Goal: Task Accomplishment & Management: Use online tool/utility

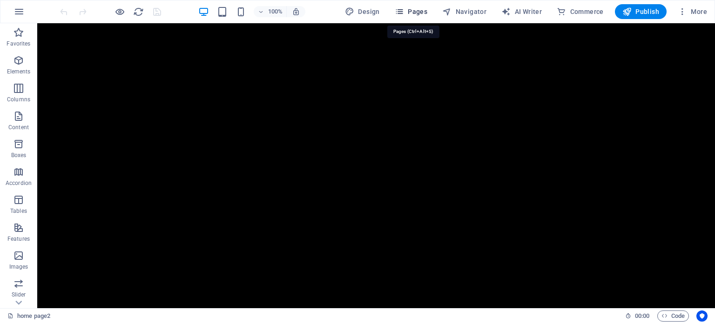
click at [403, 9] on icon "button" at bounding box center [399, 11] width 9 height 9
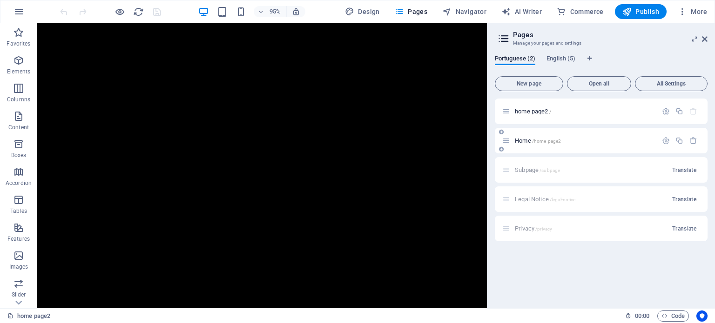
click at [549, 140] on span "/home-page2" at bounding box center [546, 141] width 29 height 5
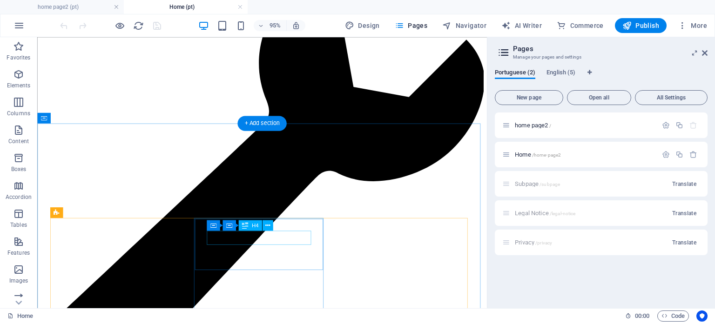
scroll to position [2513, 0]
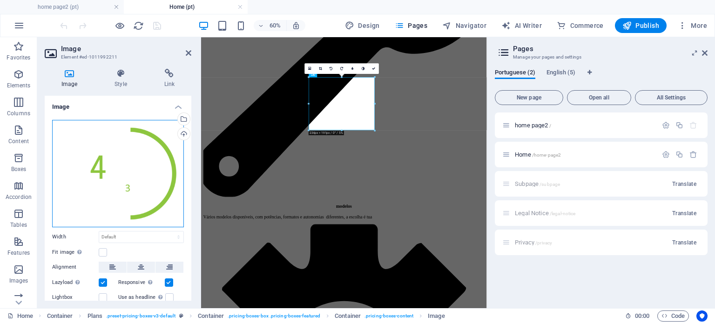
click at [108, 169] on div "Drag files here, click to choose files or select files from Files or our free s…" at bounding box center [118, 174] width 132 height 108
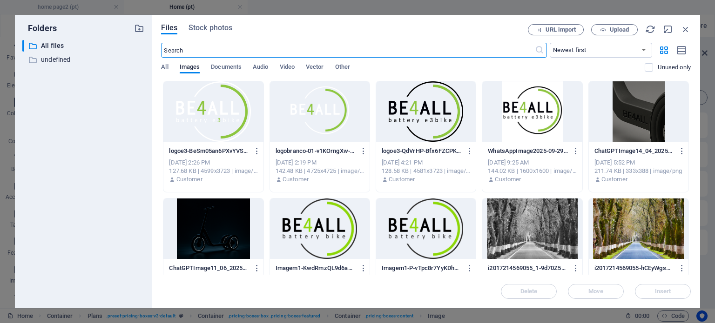
scroll to position [5885, 0]
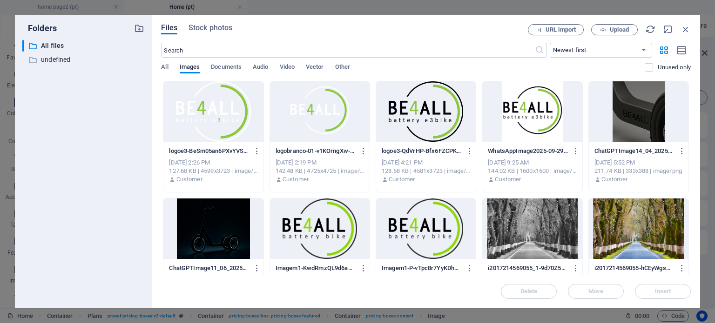
click at [317, 114] on div at bounding box center [320, 111] width 100 height 61
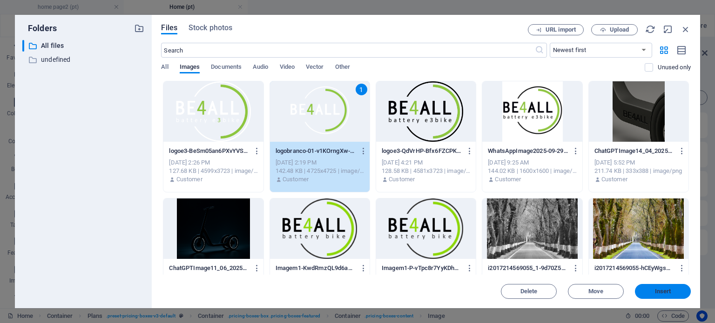
click at [672, 295] on button "Insert" at bounding box center [663, 291] width 56 height 15
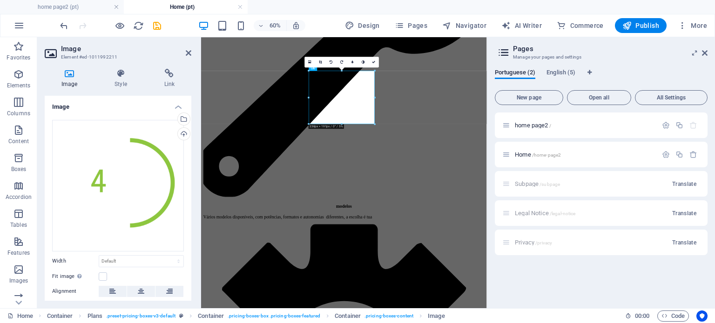
scroll to position [2824, 0]
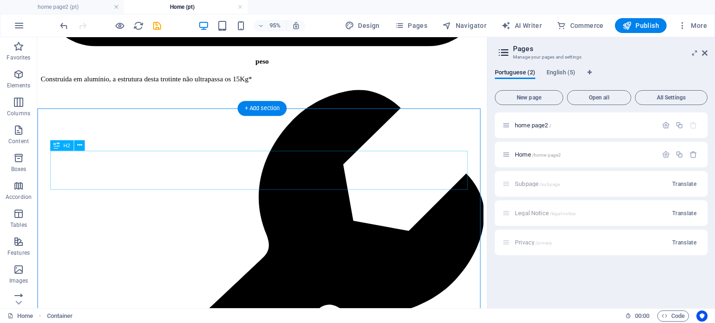
scroll to position [2431, 0]
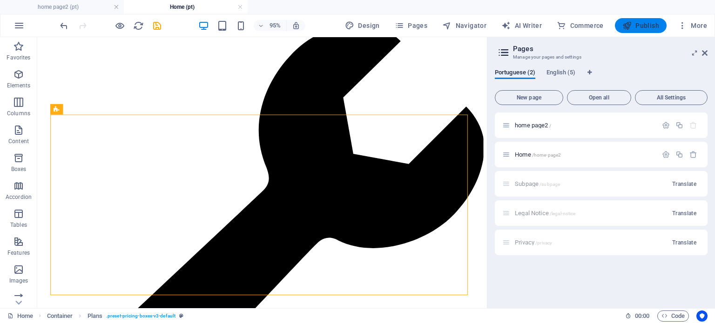
click at [646, 18] on button "Publish" at bounding box center [641, 25] width 52 height 15
checkbox input "false"
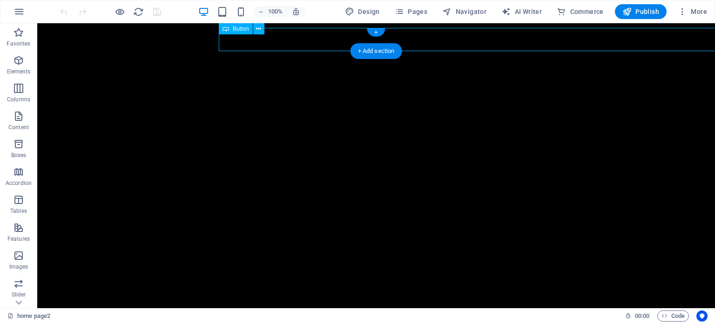
click at [550, 41] on div "Home" at bounding box center [558, 39] width 678 height 23
click at [548, 36] on div "Home" at bounding box center [558, 39] width 678 height 23
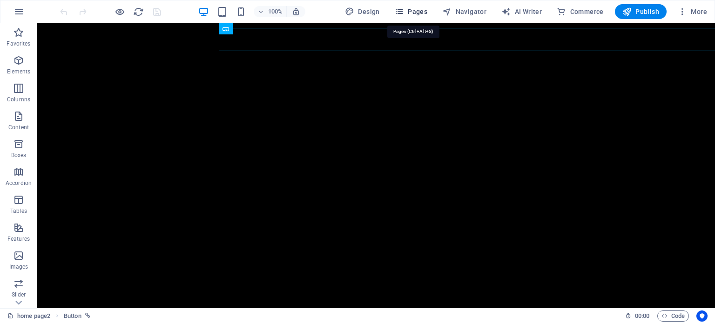
click at [421, 16] on span "Pages" at bounding box center [411, 11] width 33 height 9
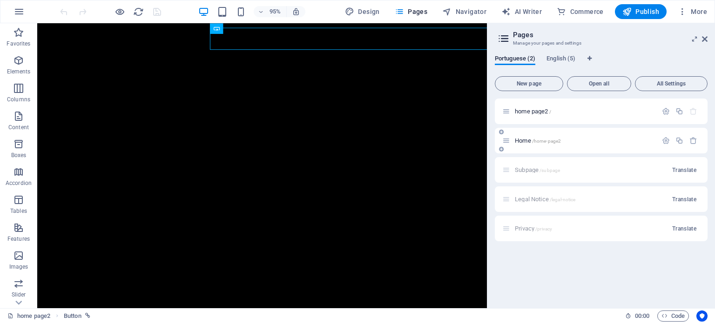
click at [555, 145] on div "Home /home-page2" at bounding box center [579, 140] width 155 height 11
click at [510, 141] on div "Home /home-page2" at bounding box center [579, 140] width 155 height 11
click at [519, 145] on div "Home /home-page2" at bounding box center [579, 140] width 155 height 11
click at [519, 142] on span "Home /home-page2" at bounding box center [538, 140] width 46 height 7
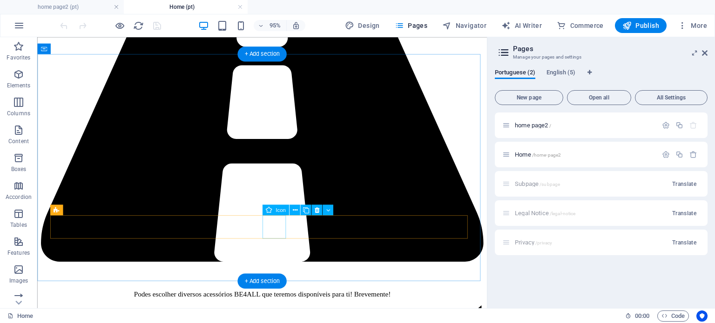
scroll to position [3522, 0]
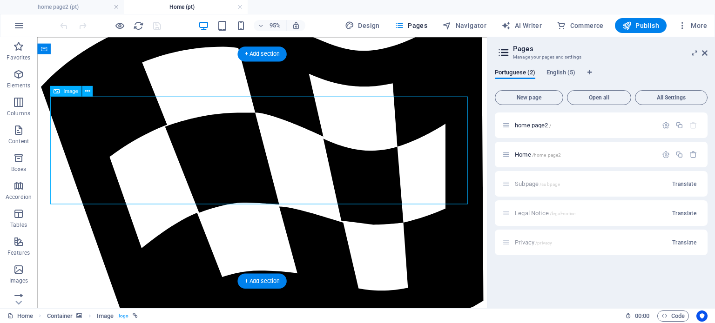
select select "px"
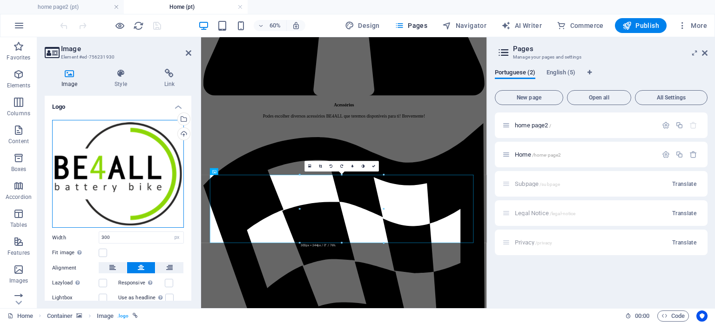
click at [137, 175] on div "Drag files here, click to choose files or select files from Files or our free s…" at bounding box center [118, 174] width 132 height 108
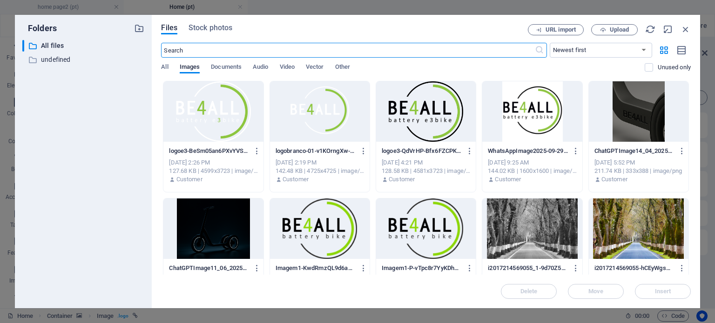
scroll to position [7276, 0]
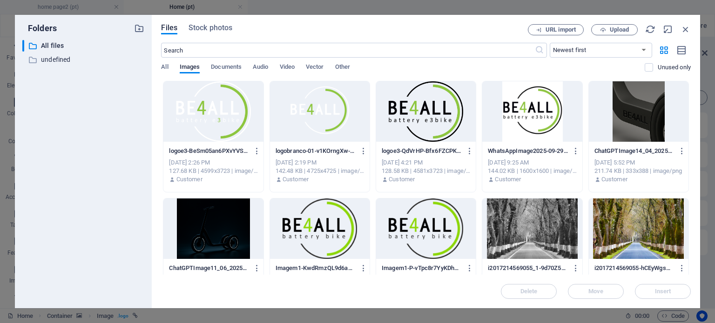
click at [319, 112] on div at bounding box center [320, 111] width 100 height 61
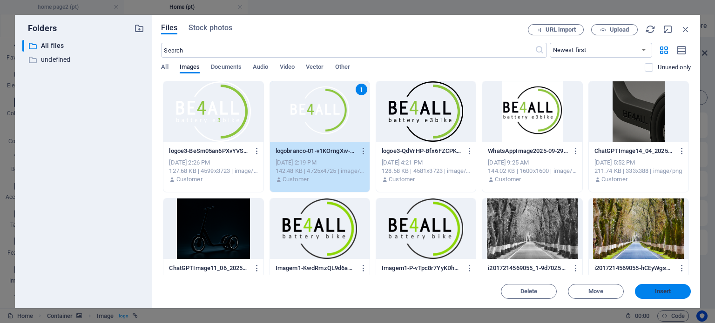
click at [668, 290] on span "Insert" at bounding box center [663, 292] width 16 height 6
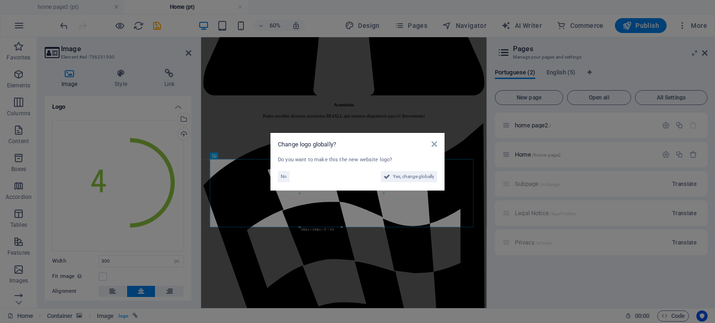
scroll to position [3881, 0]
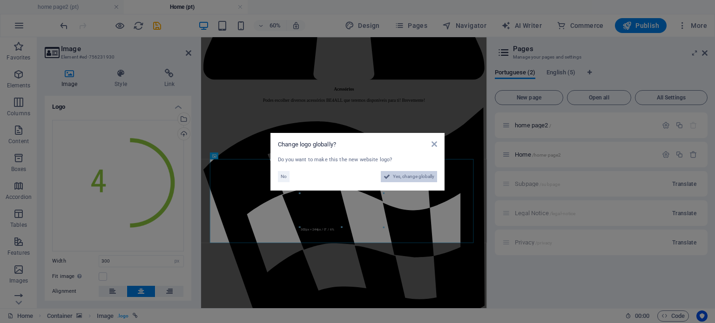
click at [395, 175] on span "Yes, change globally" at bounding box center [413, 176] width 41 height 11
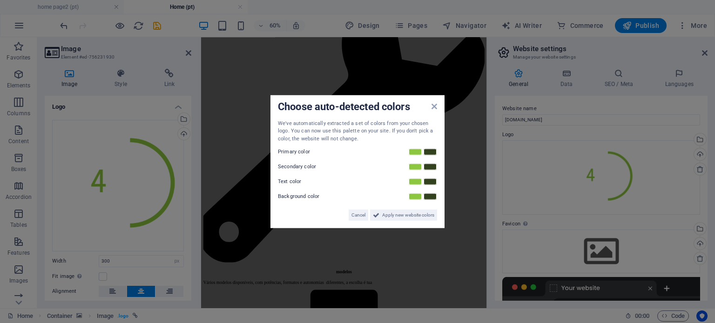
scroll to position [2671, 0]
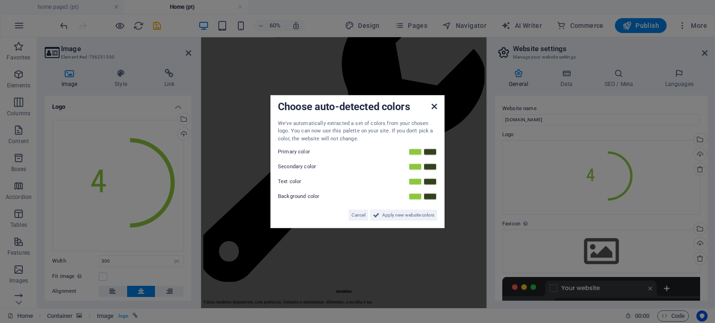
click at [432, 105] on icon at bounding box center [434, 105] width 6 height 7
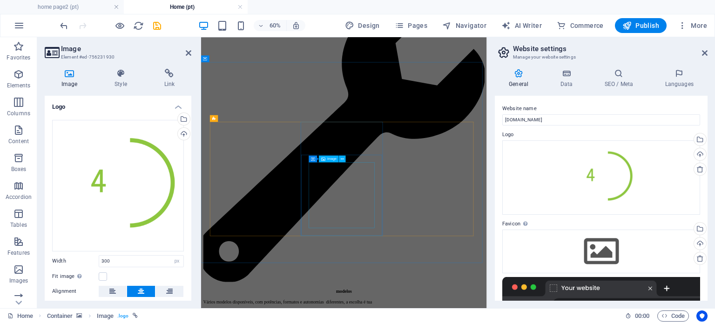
drag, startPoint x: 438, startPoint y: 291, endPoint x: 522, endPoint y: 197, distance: 126.3
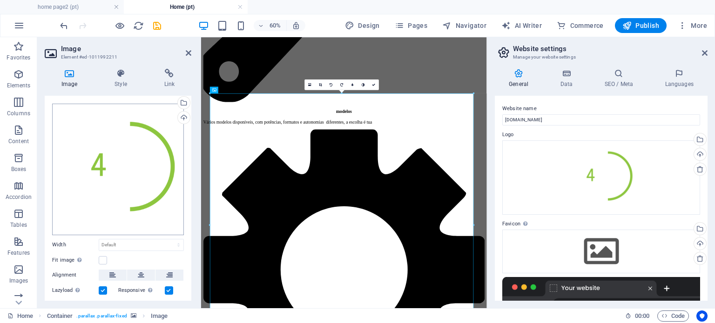
scroll to position [69, 0]
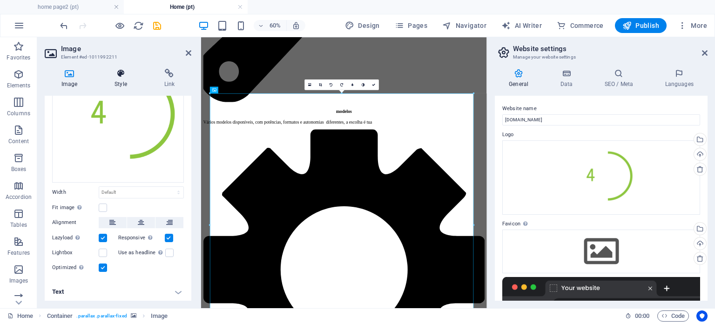
click at [132, 78] on icon at bounding box center [121, 73] width 46 height 9
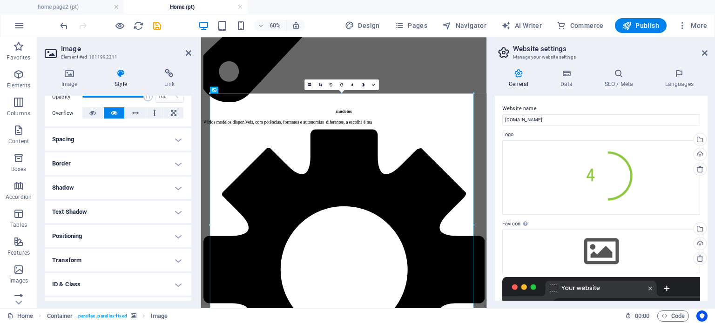
scroll to position [140, 0]
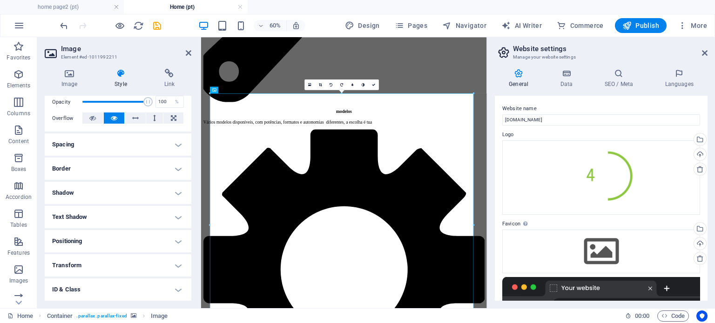
click at [138, 258] on h4 "Transform" at bounding box center [118, 266] width 147 height 22
click at [130, 299] on span "Scale" at bounding box center [122, 299] width 118 height 11
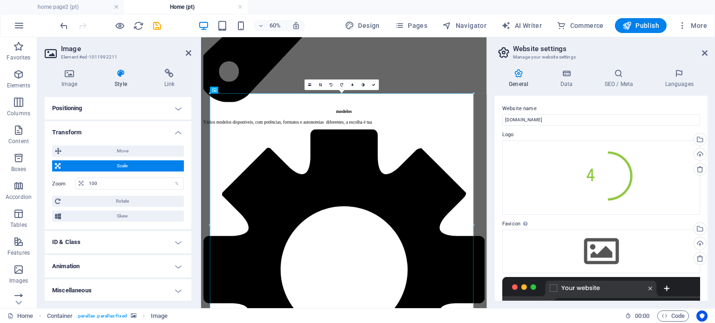
scroll to position [273, 0]
click at [122, 181] on input "100" at bounding box center [135, 183] width 97 height 11
type input "1"
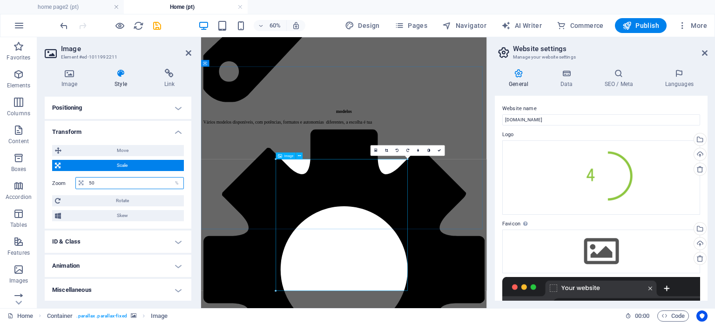
type input "50"
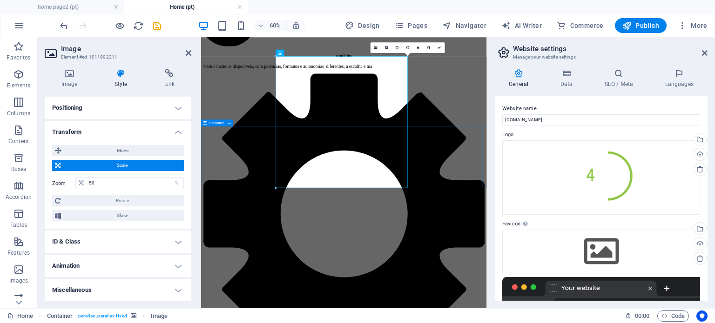
scroll to position [3065, 0]
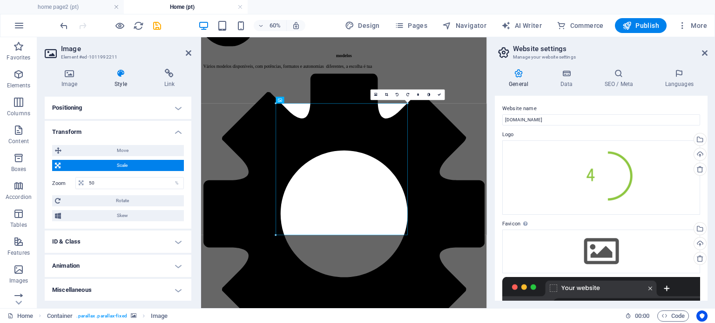
click at [175, 131] on h4 "Transform" at bounding box center [118, 129] width 147 height 17
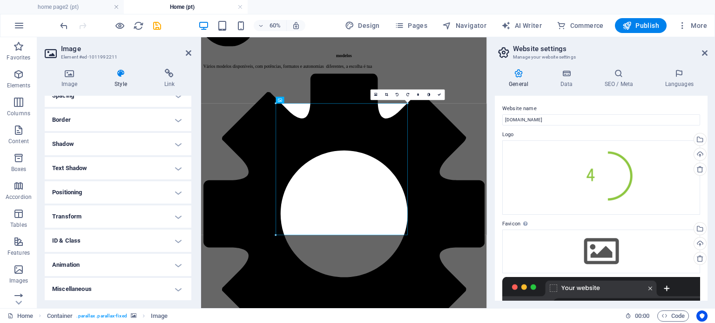
scroll to position [188, 0]
click at [187, 192] on h4 "Positioning" at bounding box center [118, 193] width 147 height 22
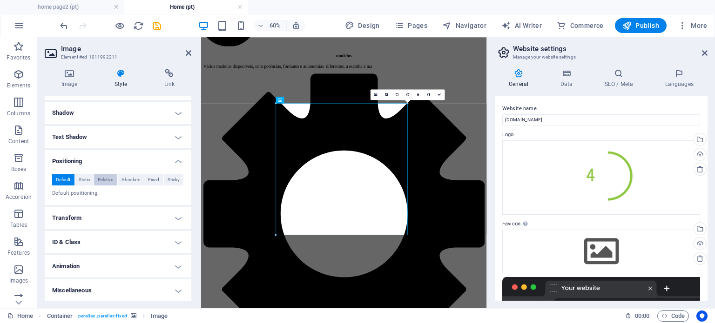
click at [108, 178] on span "Relative" at bounding box center [105, 180] width 15 height 11
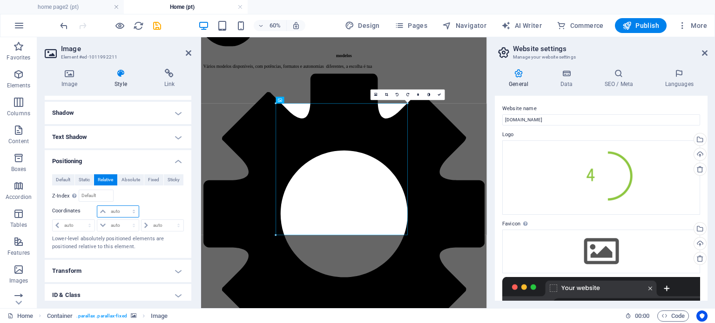
click at [132, 208] on select "auto px rem % em" at bounding box center [117, 211] width 41 height 11
click at [97, 206] on select "auto px rem % em" at bounding box center [117, 211] width 41 height 11
click at [122, 208] on select "auto px rem % em" at bounding box center [117, 211] width 41 height 11
select select "px"
click at [124, 206] on select "auto px rem % em" at bounding box center [117, 211] width 41 height 11
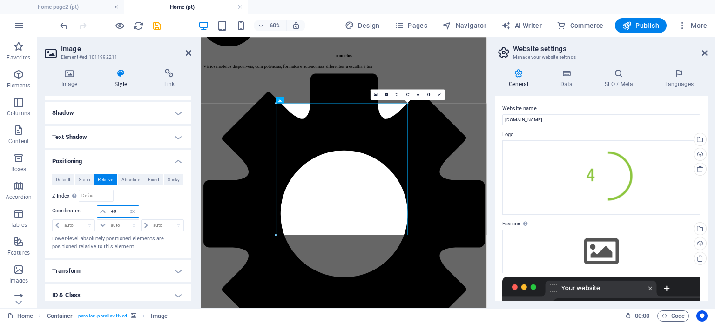
type input "40"
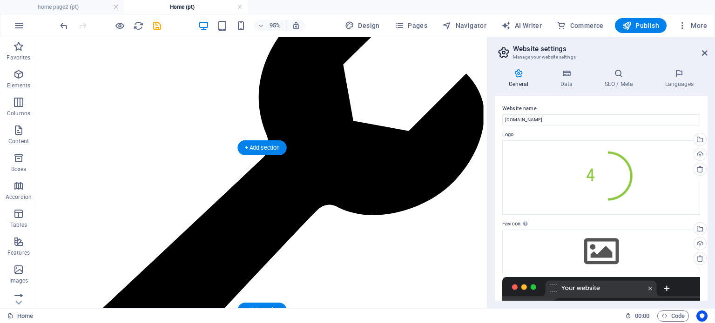
scroll to position [2450, 0]
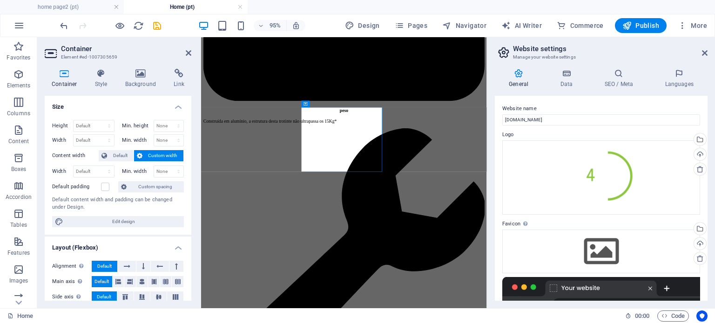
scroll to position [2750, 0]
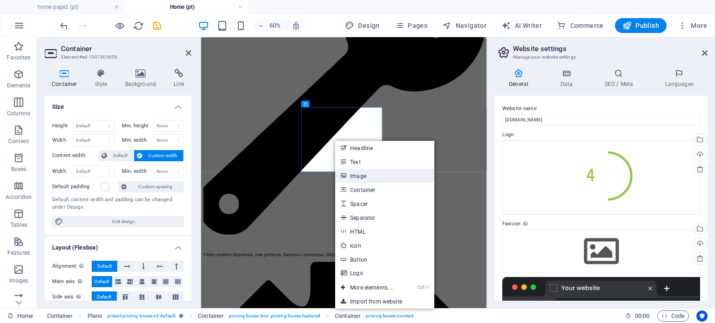
click at [352, 176] on link "Image" at bounding box center [384, 176] width 99 height 14
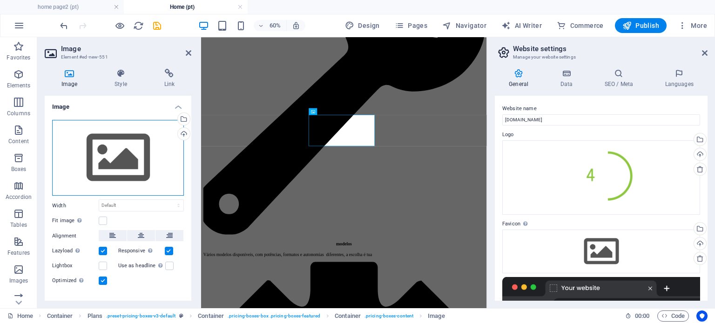
click at [133, 161] on div "Drag files here, click to choose files or select files from Files or our free s…" at bounding box center [118, 158] width 132 height 76
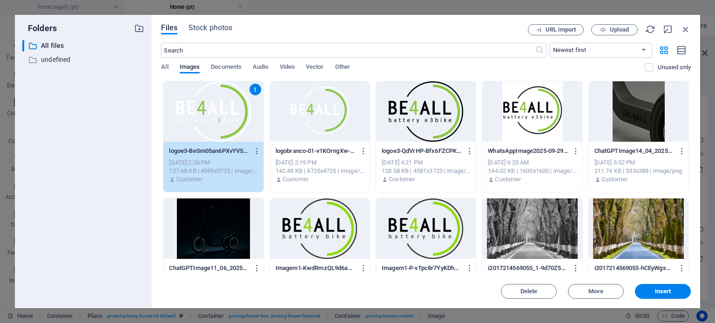
click at [660, 289] on span "Insert" at bounding box center [663, 292] width 16 height 6
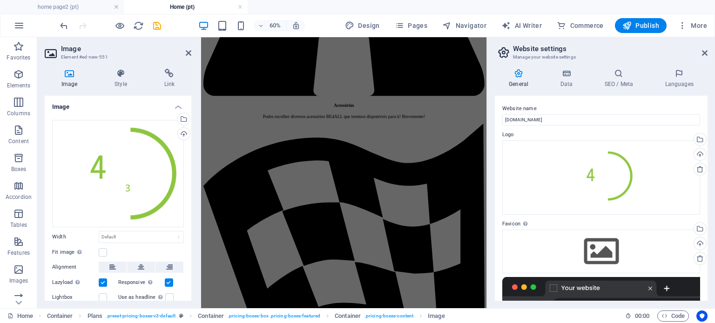
scroll to position [3860, 0]
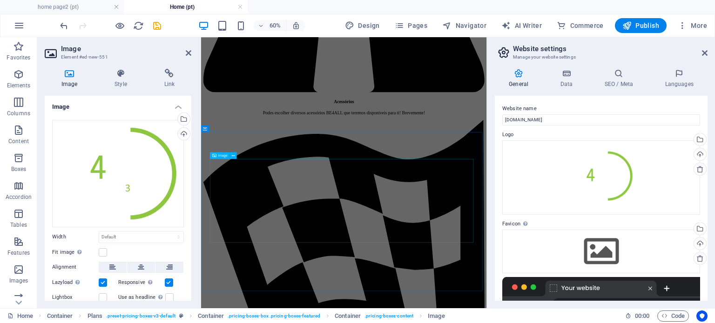
drag, startPoint x: 412, startPoint y: 321, endPoint x: 508, endPoint y: 216, distance: 142.0
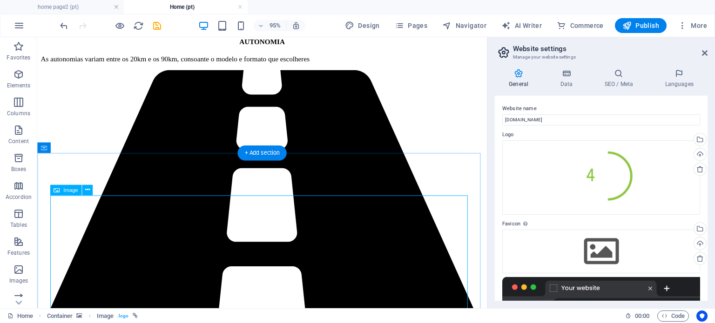
scroll to position [3453, 0]
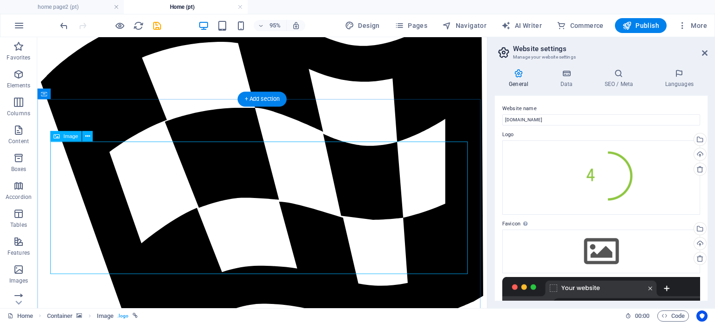
select select "px"
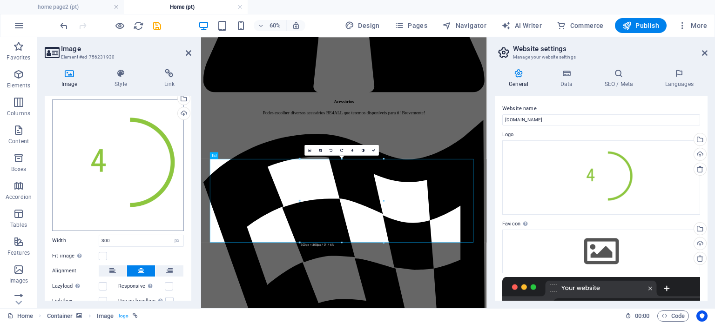
scroll to position [69, 0]
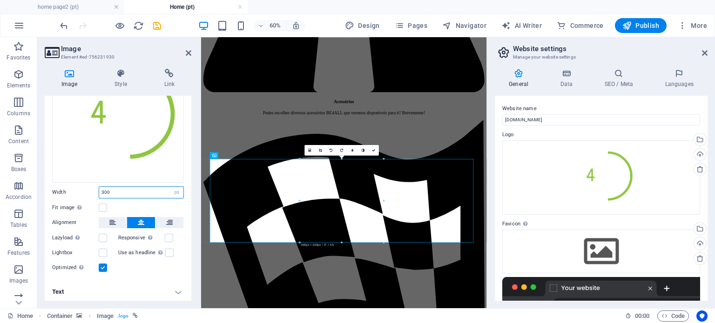
click at [110, 188] on input "300" at bounding box center [141, 192] width 84 height 11
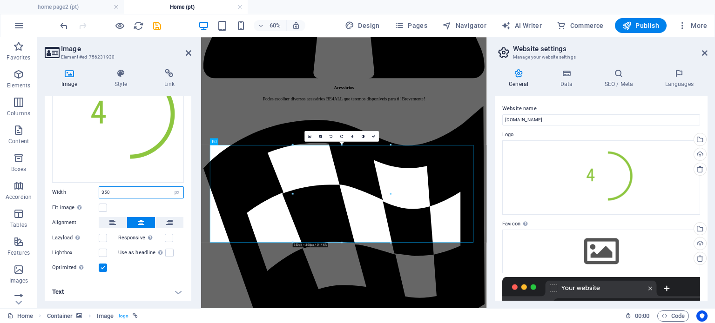
drag, startPoint x: 108, startPoint y: 191, endPoint x: 88, endPoint y: 193, distance: 20.1
click at [89, 193] on div "Width 350 Default auto px rem % em vh vw" at bounding box center [118, 193] width 132 height 12
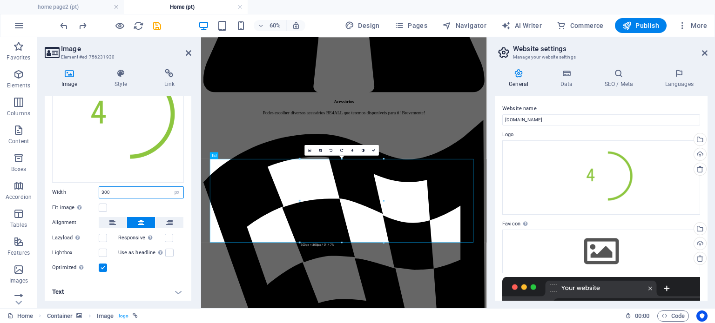
drag, startPoint x: 150, startPoint y: 186, endPoint x: 92, endPoint y: 182, distance: 57.8
click at [92, 182] on div "Drag files here, click to choose files or select files from Files or our free s…" at bounding box center [118, 162] width 147 height 237
type input "400"
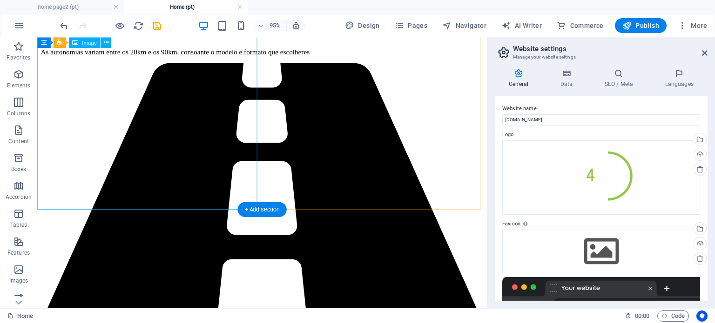
scroll to position [3434, 0]
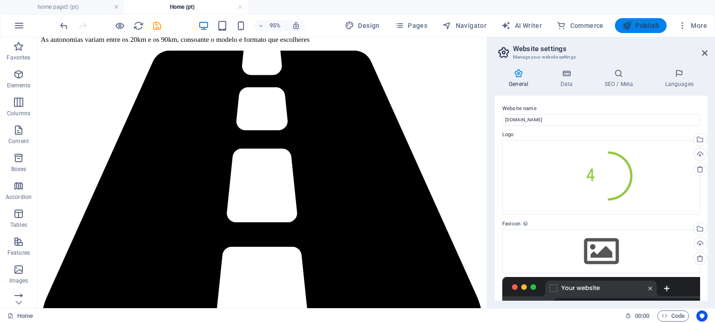
click at [637, 22] on span "Publish" at bounding box center [640, 25] width 37 height 9
checkbox input "false"
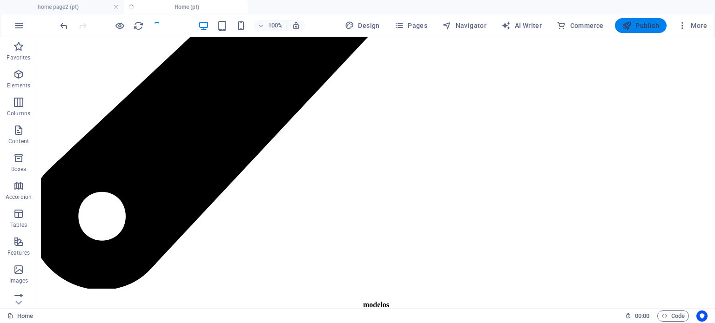
scroll to position [3061, 0]
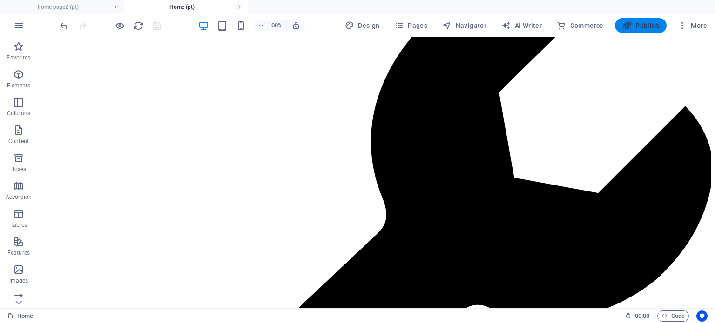
click at [636, 24] on span "Publish" at bounding box center [640, 25] width 37 height 9
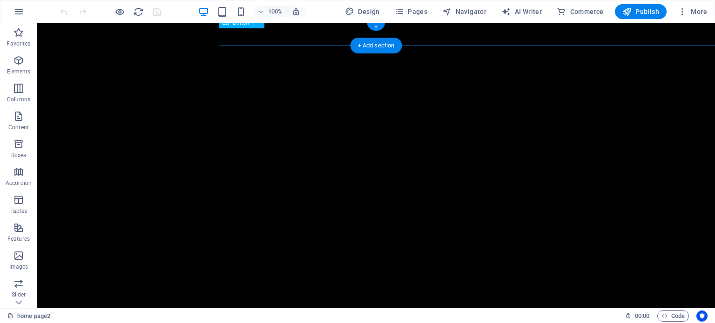
scroll to position [47, 0]
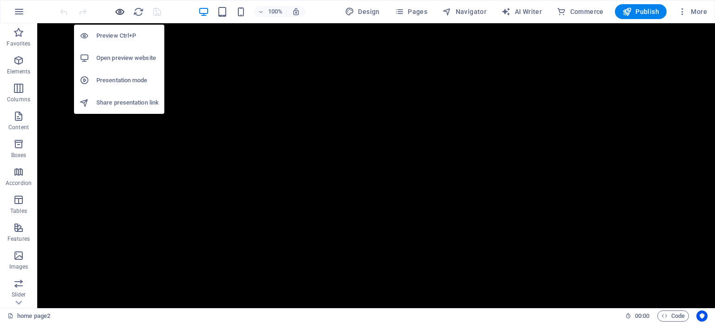
click at [121, 14] on icon "button" at bounding box center [120, 12] width 11 height 11
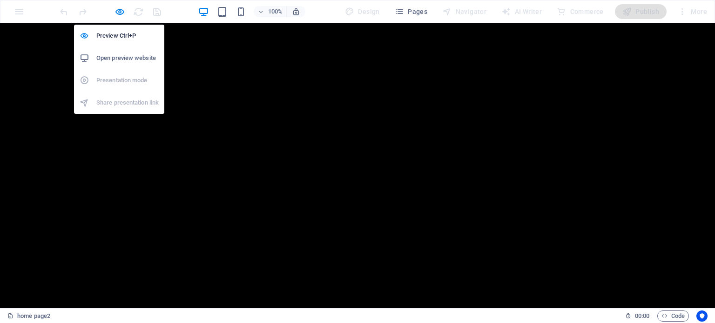
click at [117, 55] on h6 "Open preview website" at bounding box center [127, 58] width 62 height 11
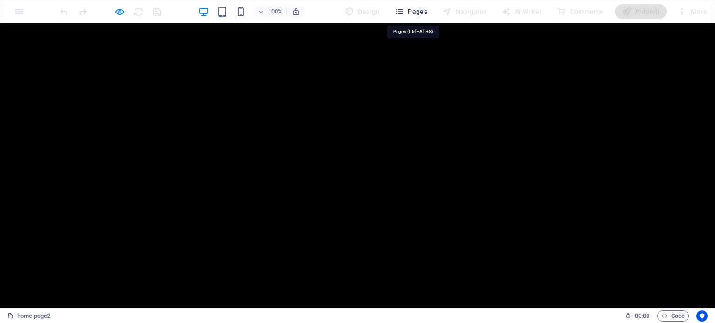
drag, startPoint x: 426, startPoint y: 14, endPoint x: 431, endPoint y: 5, distance: 10.6
click at [426, 14] on span "Pages" at bounding box center [411, 11] width 33 height 9
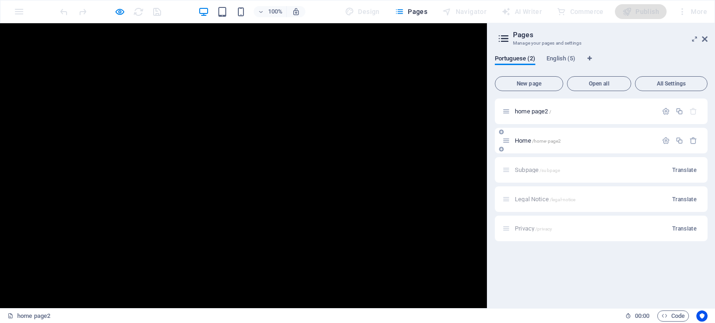
click at [537, 136] on div "Home /home-page2" at bounding box center [579, 140] width 155 height 11
click at [514, 140] on div "Home /home-page2" at bounding box center [584, 141] width 145 height 6
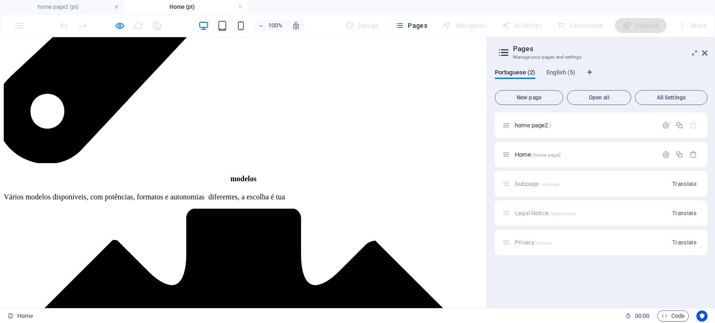
scroll to position [2706, 0]
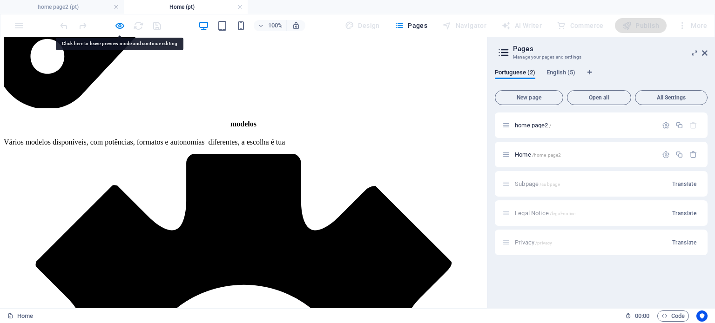
scroll to position [2799, 0]
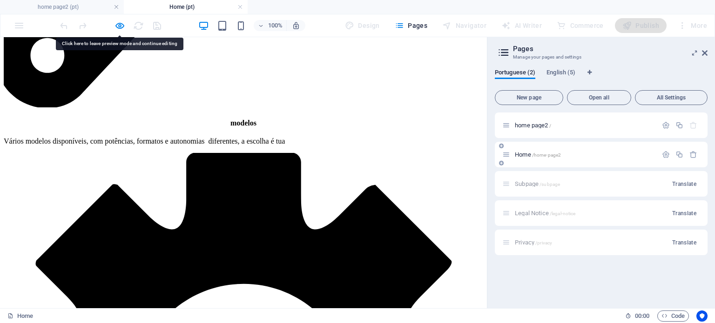
click at [520, 158] on div "Home /home-page2" at bounding box center [579, 154] width 155 height 11
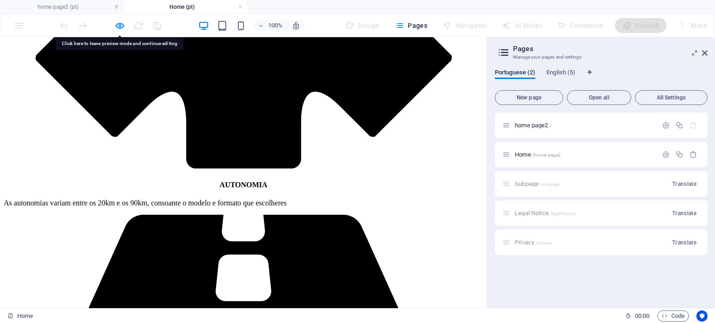
scroll to position [3265, 0]
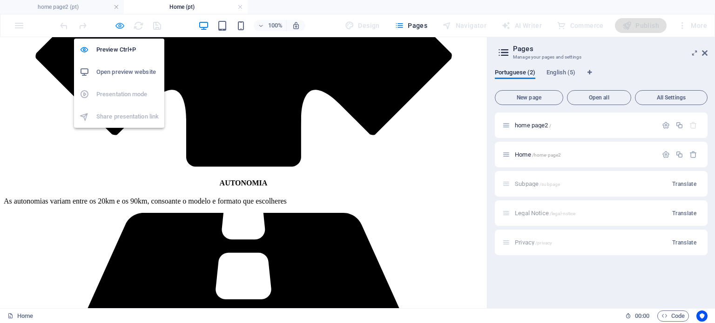
click at [124, 25] on icon "button" at bounding box center [120, 25] width 11 height 11
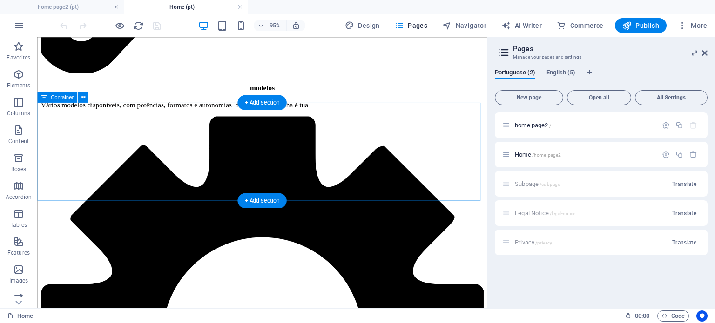
scroll to position [2829, 0]
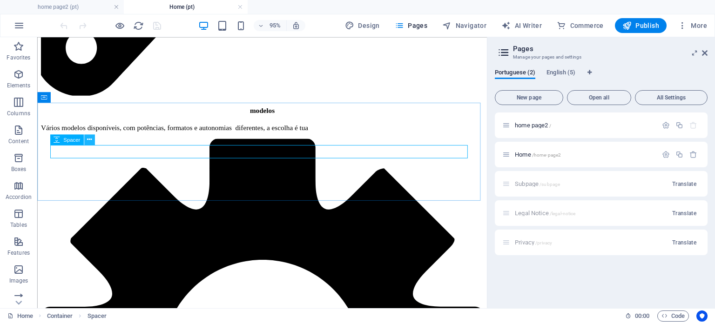
click at [90, 140] on icon at bounding box center [89, 139] width 5 height 9
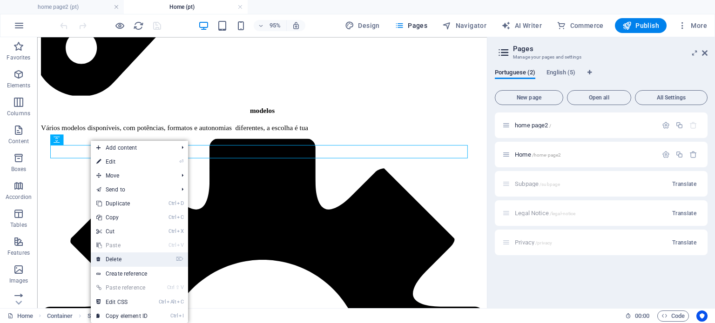
click at [120, 255] on link "⌦ Delete" at bounding box center [122, 260] width 62 height 14
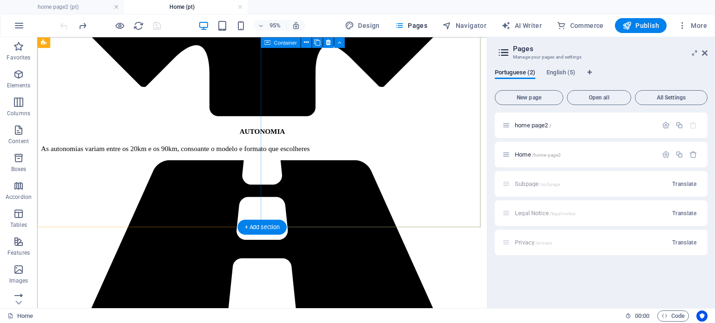
scroll to position [3551, 0]
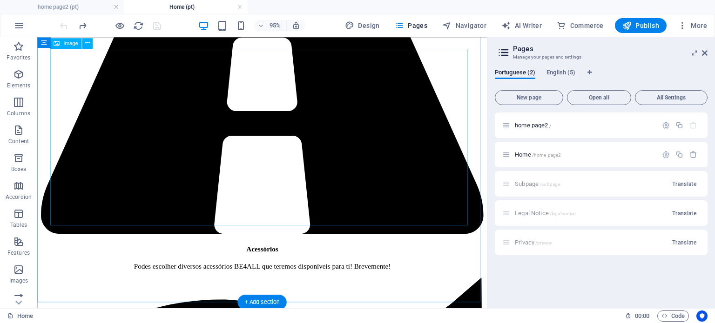
select select "px"
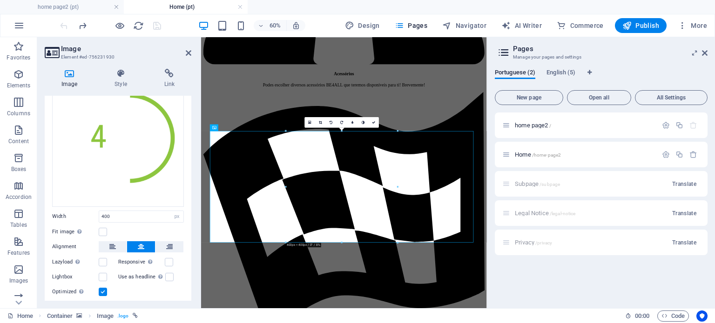
scroll to position [69, 0]
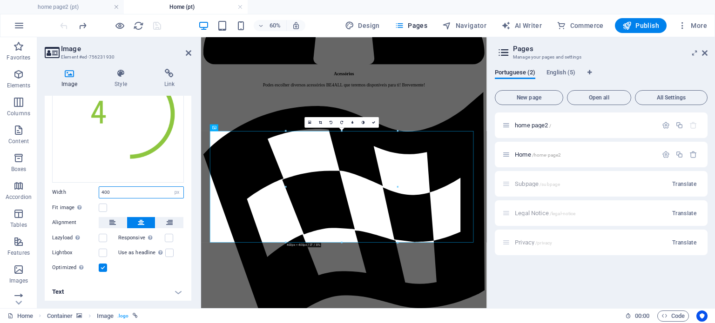
drag, startPoint x: 132, startPoint y: 193, endPoint x: 101, endPoint y: 186, distance: 31.5
click at [101, 187] on input "400" at bounding box center [141, 192] width 84 height 11
type input "300"
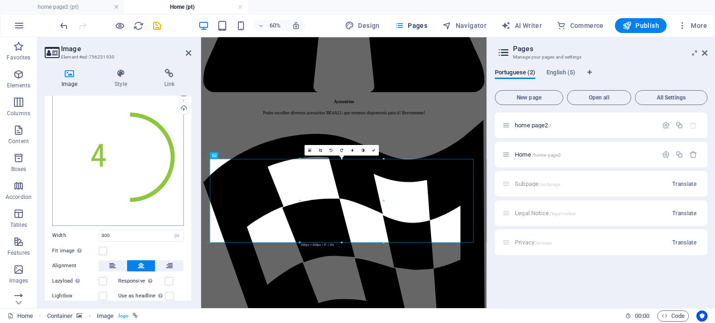
scroll to position [22, 0]
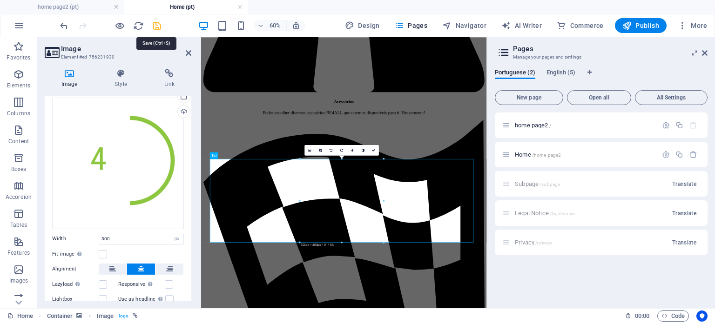
click at [157, 27] on icon "save" at bounding box center [157, 25] width 11 height 11
checkbox input "false"
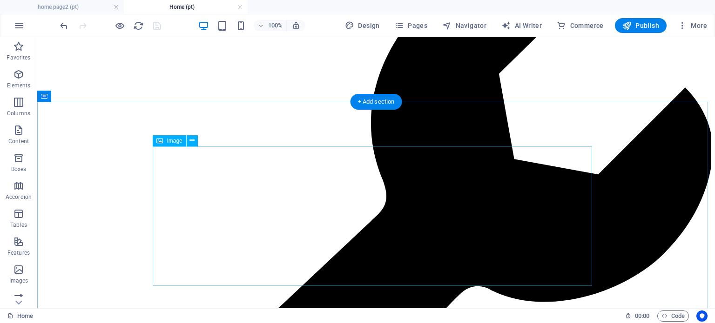
scroll to position [3075, 0]
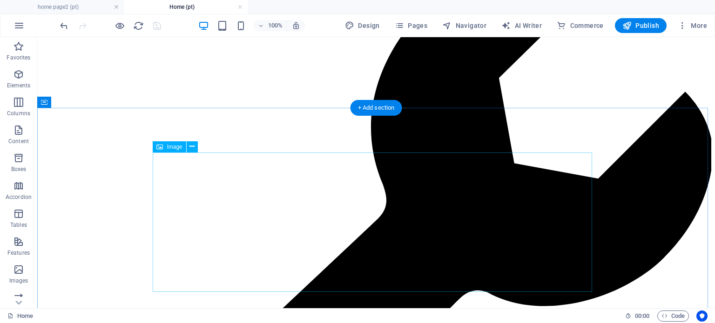
select select "px"
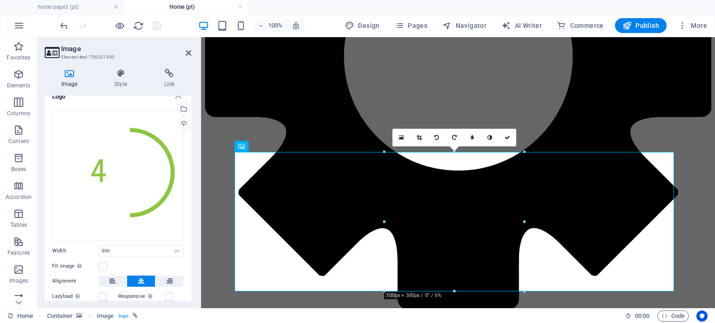
scroll to position [0, 0]
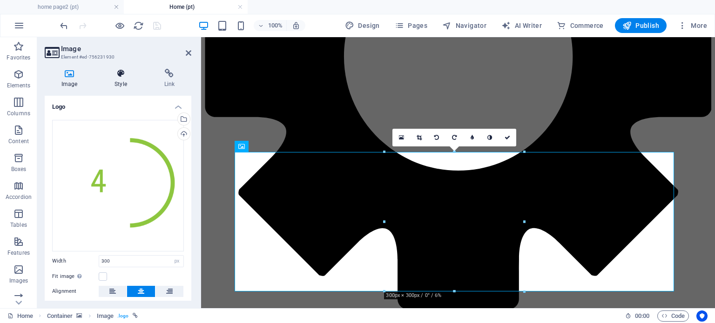
click at [128, 76] on icon at bounding box center [121, 73] width 46 height 9
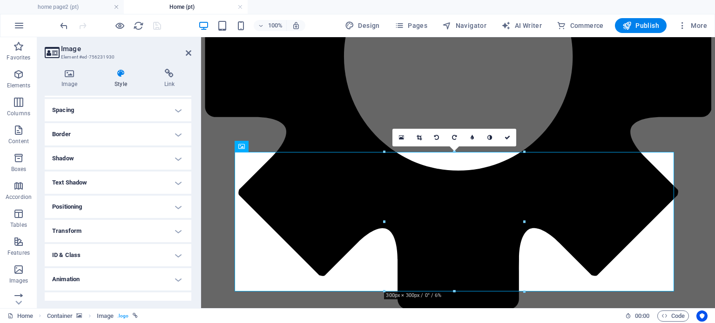
scroll to position [186, 0]
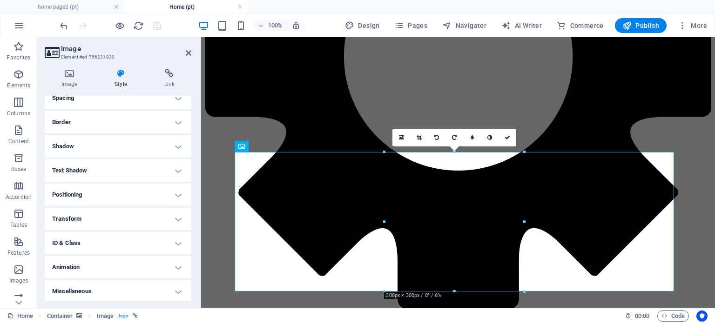
click at [117, 198] on h4 "Positioning" at bounding box center [118, 195] width 147 height 22
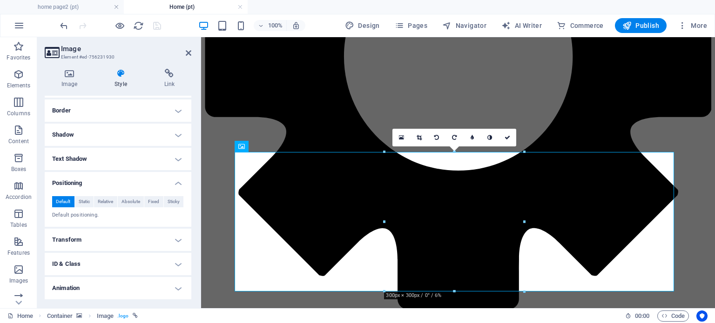
scroll to position [220, 0]
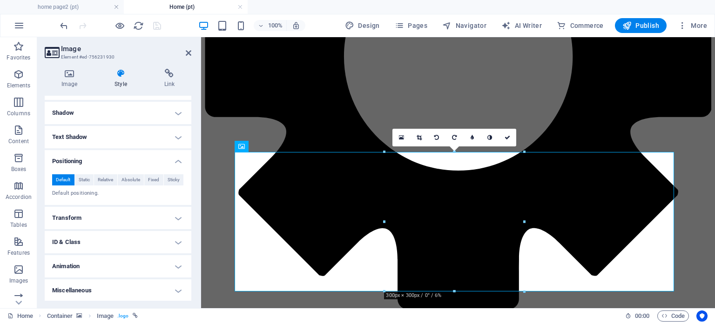
click at [113, 227] on h4 "Transform" at bounding box center [118, 218] width 147 height 22
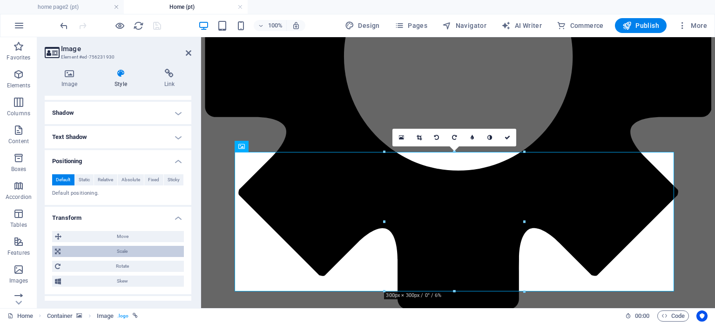
click at [117, 254] on span "Scale" at bounding box center [122, 251] width 118 height 11
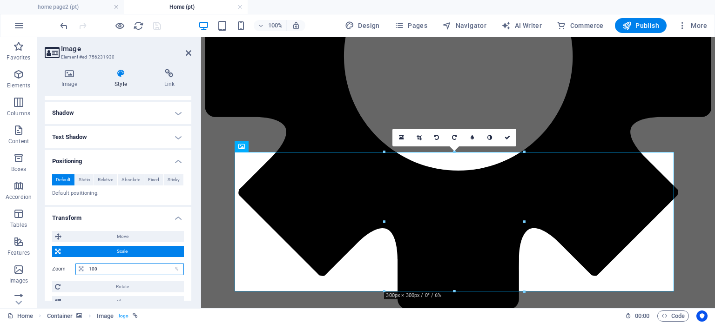
drag, startPoint x: 112, startPoint y: 269, endPoint x: 84, endPoint y: 265, distance: 28.2
click at [84, 265] on div "100 %" at bounding box center [129, 269] width 108 height 12
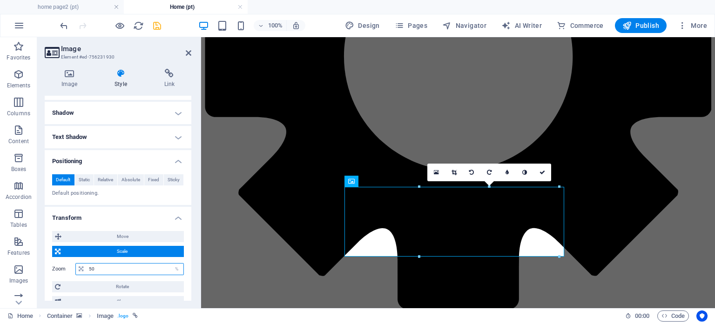
type input "5"
type input "150"
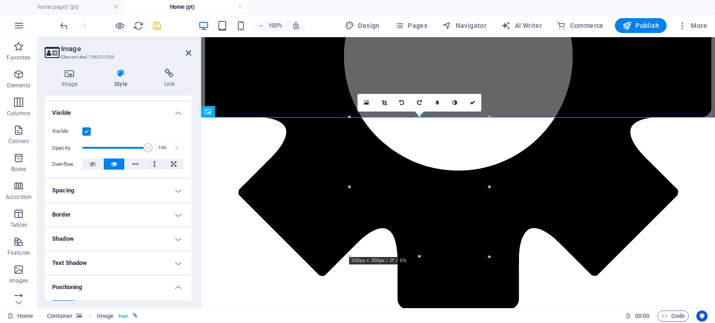
scroll to position [80, 0]
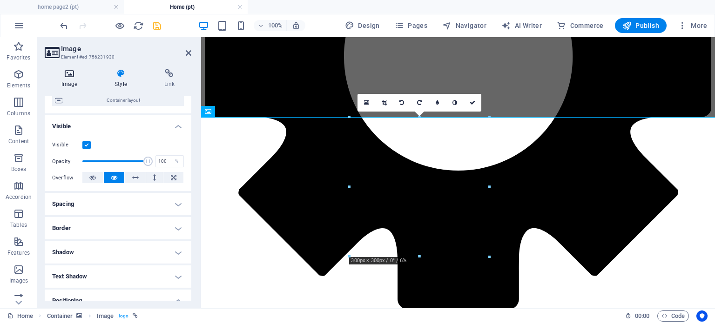
click at [74, 78] on icon at bounding box center [69, 73] width 49 height 9
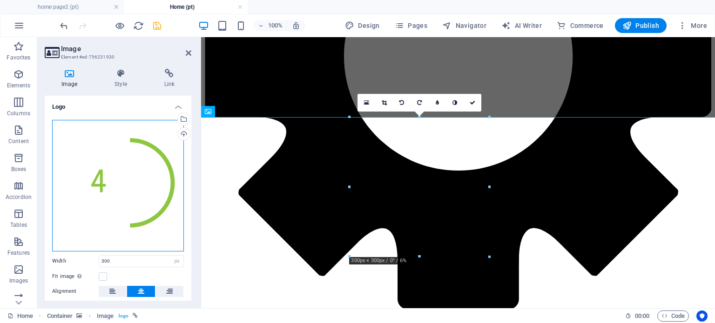
click at [135, 195] on div "Drag files here, click to choose files or select files from Files or our free s…" at bounding box center [118, 186] width 132 height 132
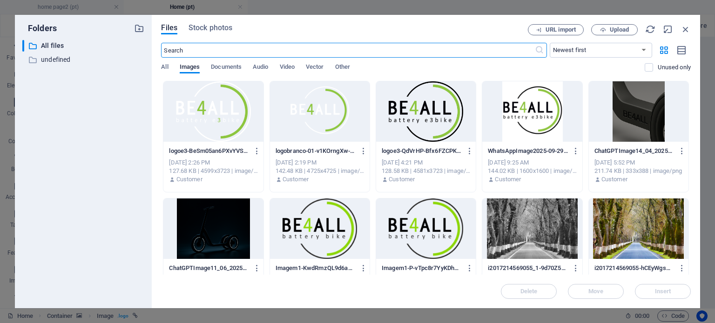
scroll to position [3860, 0]
click at [329, 114] on div at bounding box center [320, 111] width 100 height 61
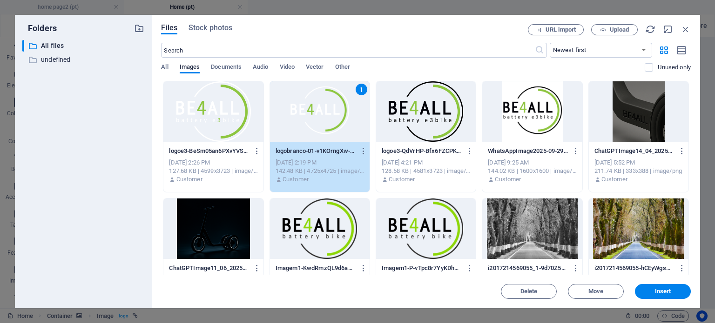
click at [329, 114] on div "1" at bounding box center [320, 111] width 100 height 61
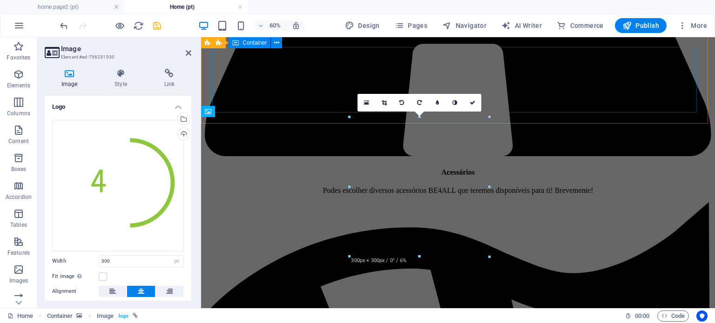
scroll to position [3323, 0]
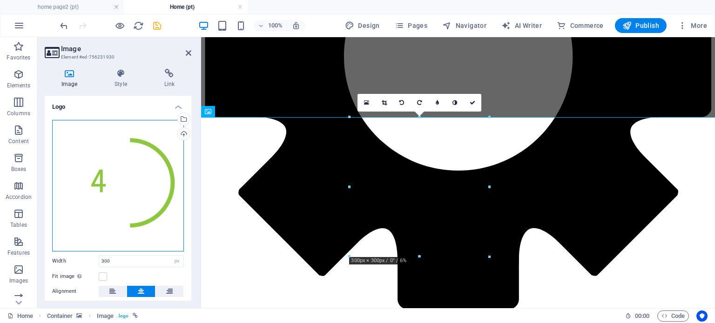
click at [144, 170] on div "Drag files here, click to choose files or select files from Files or our free s…" at bounding box center [118, 186] width 132 height 132
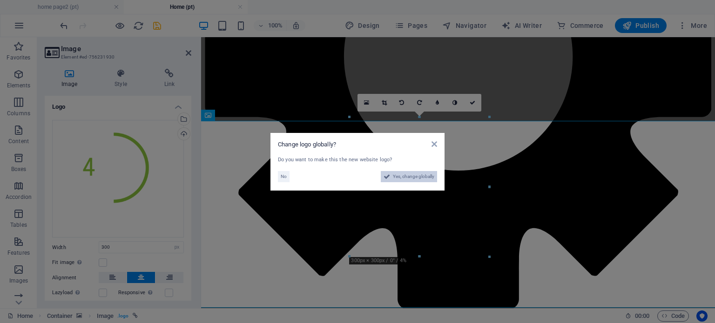
click at [417, 176] on span "Yes, change globally" at bounding box center [413, 176] width 41 height 11
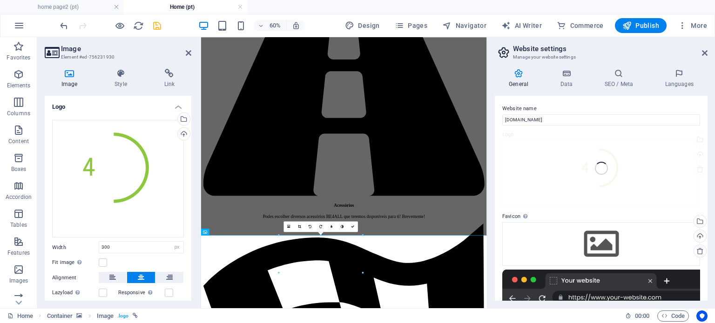
scroll to position [3846, 0]
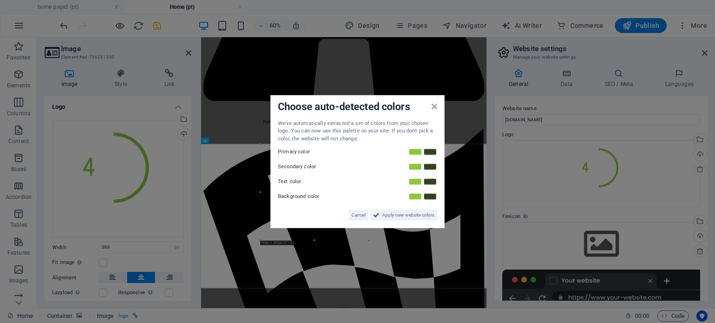
type input "388"
click at [435, 106] on div "Choose auto-detected colors We've automatically extracted a set of colors from …" at bounding box center [357, 162] width 174 height 134
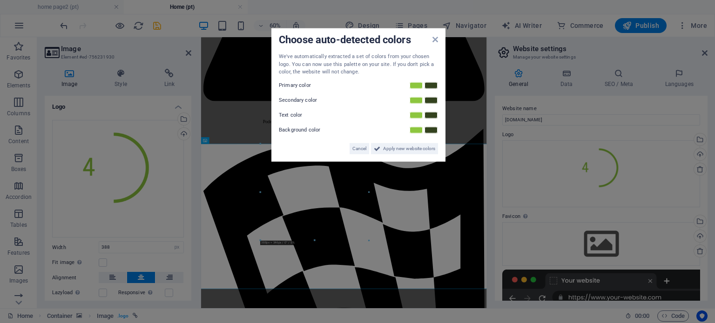
click at [405, 202] on aside "Choose auto-detected colors We've automatically extracted a set of colors from …" at bounding box center [357, 161] width 715 height 323
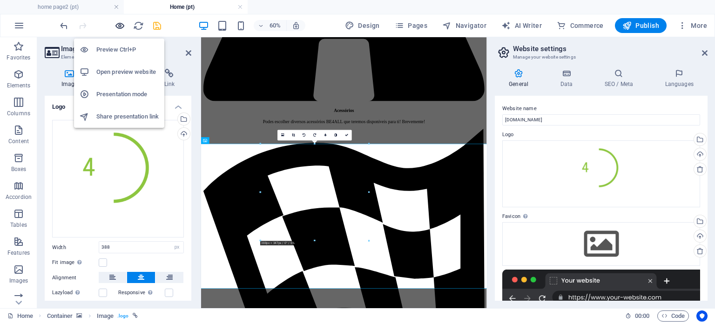
click at [121, 26] on icon "button" at bounding box center [120, 25] width 11 height 11
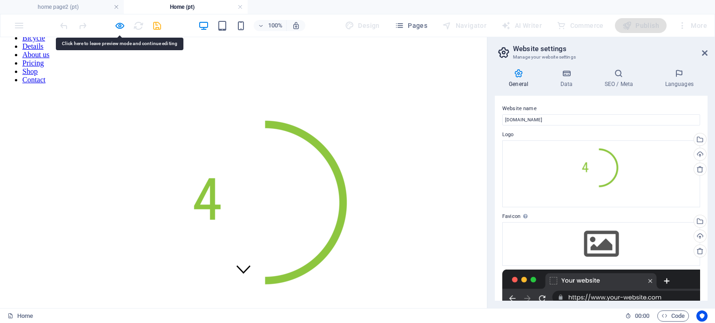
scroll to position [694, 0]
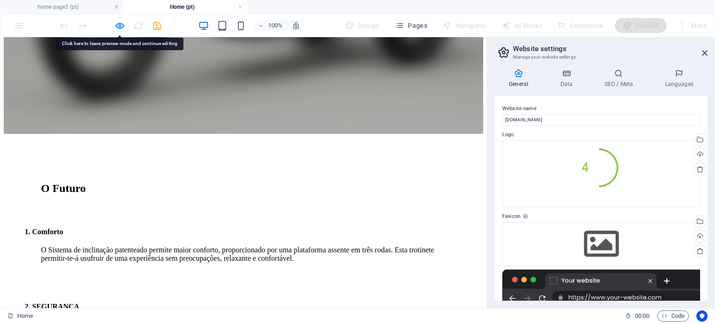
drag, startPoint x: 478, startPoint y: 58, endPoint x: 451, endPoint y: 104, distance: 53.4
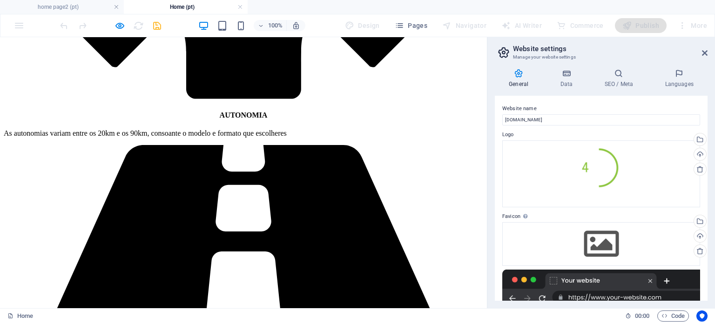
scroll to position [3365, 0]
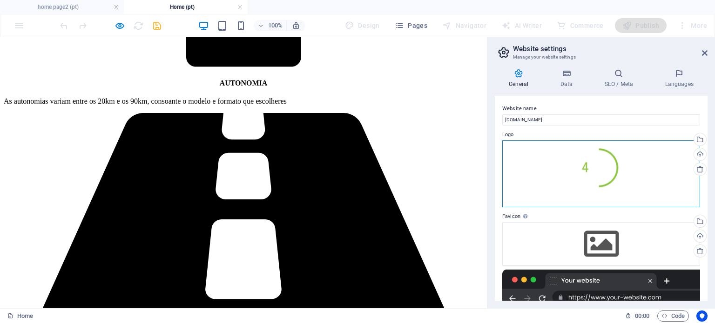
click at [612, 170] on div "Drag files here, click to choose files or select files from Files or our free s…" at bounding box center [601, 174] width 198 height 67
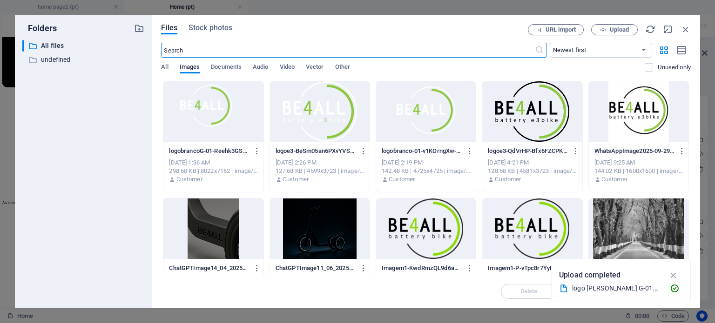
scroll to position [3926, 0]
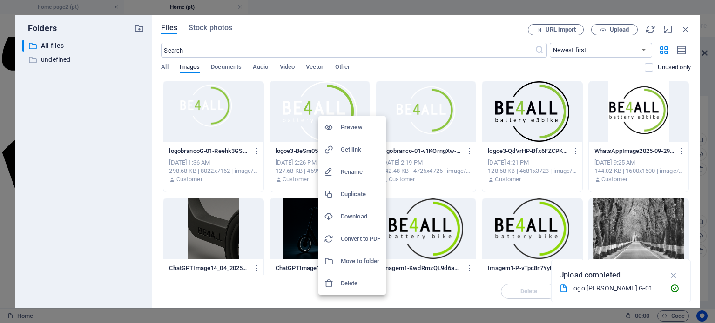
click at [452, 174] on div at bounding box center [357, 161] width 715 height 323
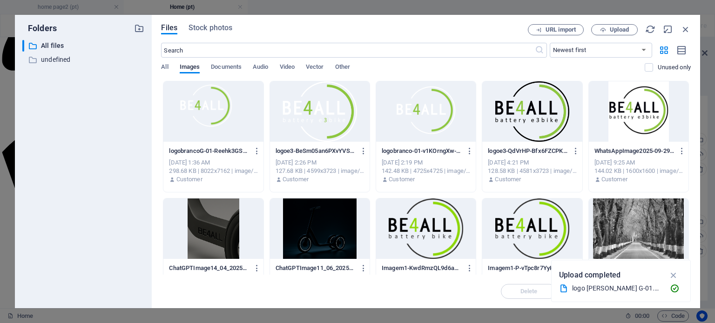
click at [421, 115] on div at bounding box center [426, 111] width 100 height 61
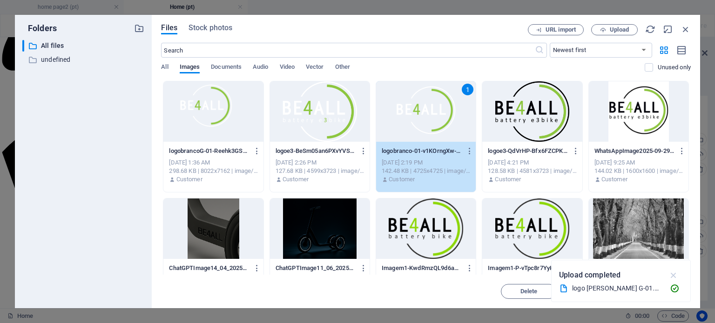
click at [668, 276] on icon "button" at bounding box center [673, 275] width 11 height 10
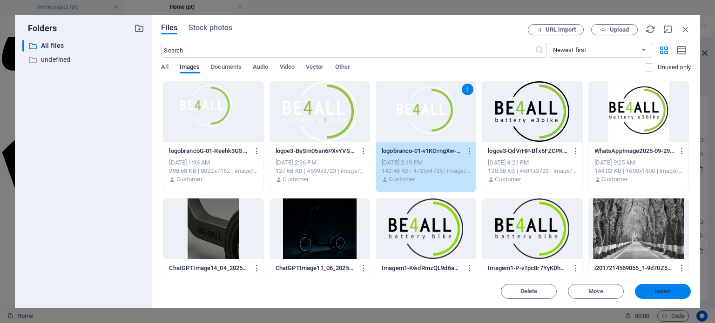
click at [658, 293] on span "Insert" at bounding box center [663, 292] width 16 height 6
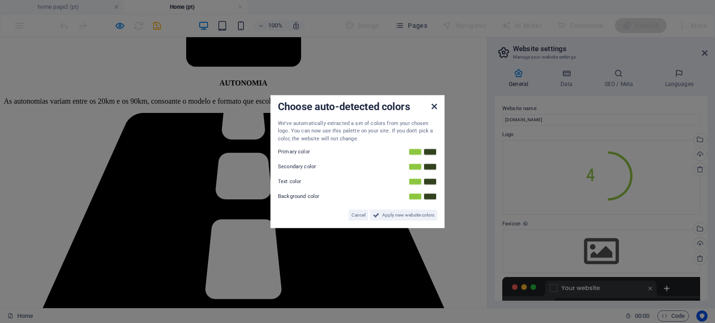
click at [434, 104] on icon at bounding box center [434, 105] width 6 height 7
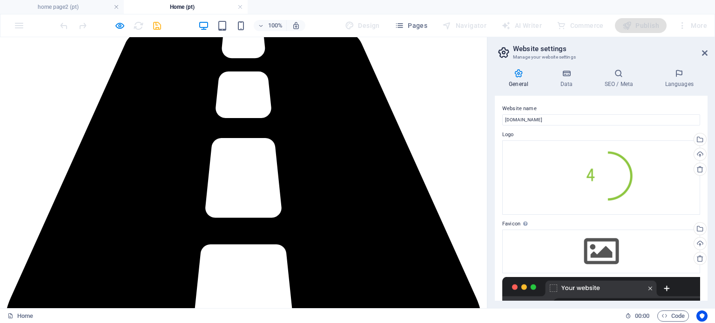
scroll to position [3355, 0]
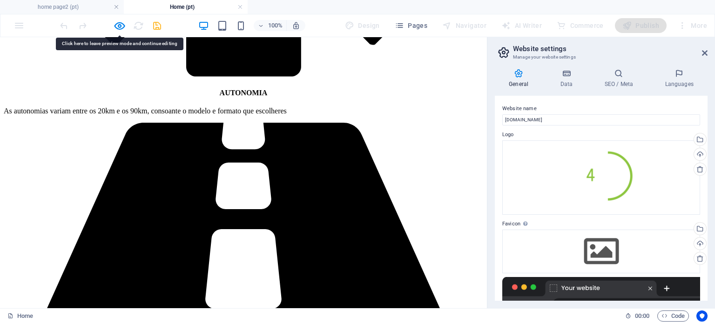
click at [706, 51] on icon at bounding box center [705, 52] width 6 height 7
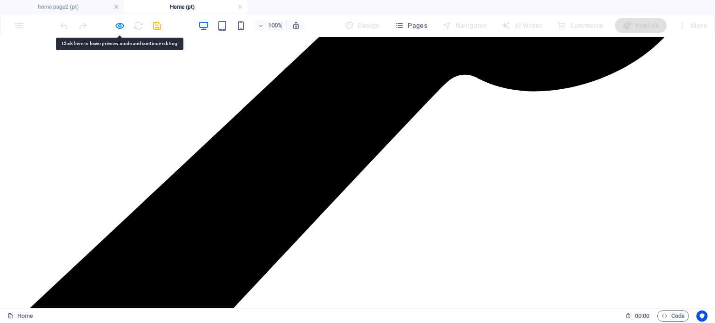
scroll to position [3026, 0]
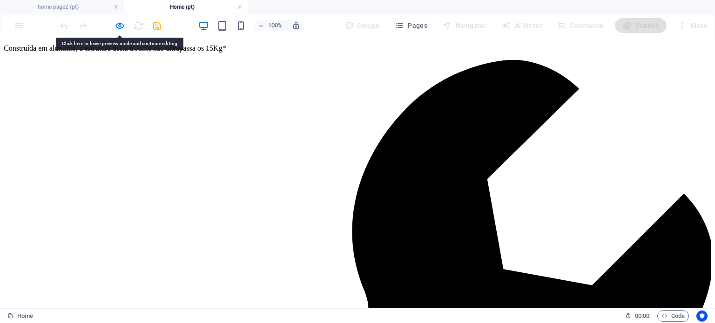
click at [242, 6] on link at bounding box center [240, 7] width 6 height 9
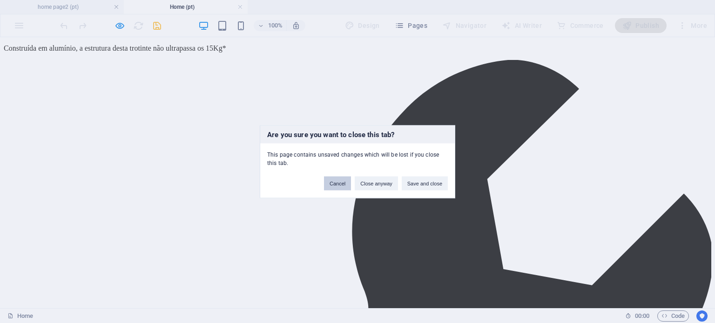
click at [333, 183] on button "Cancel" at bounding box center [337, 183] width 27 height 14
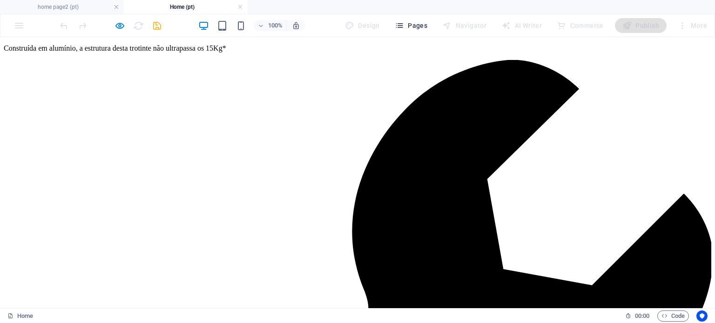
click at [407, 31] on button "Pages" at bounding box center [411, 25] width 40 height 15
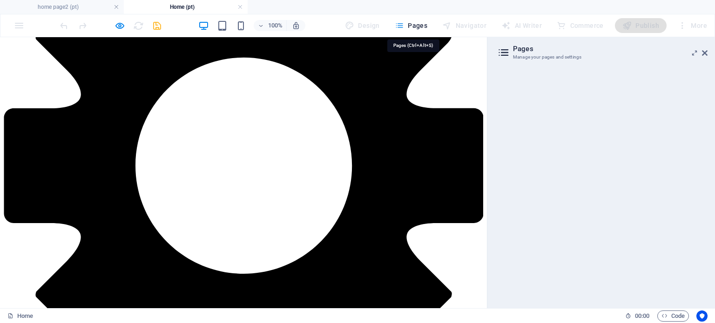
scroll to position [3355, 0]
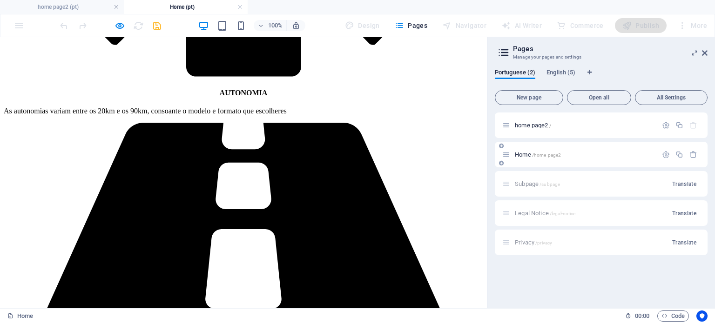
click at [548, 161] on div "Home /home-page2" at bounding box center [601, 155] width 213 height 26
click at [532, 148] on div "Home /home-page2" at bounding box center [601, 155] width 213 height 26
click at [521, 155] on span "Home /home-page2" at bounding box center [538, 154] width 46 height 7
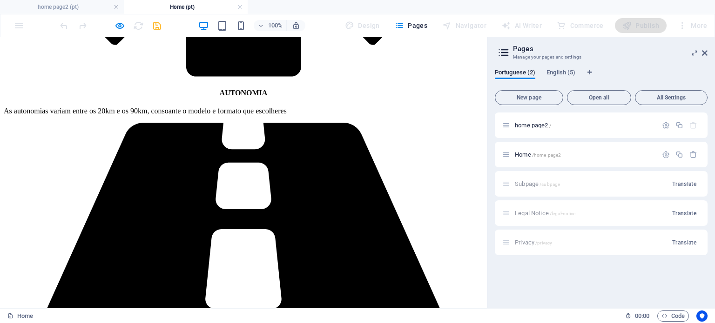
click at [156, 29] on div at bounding box center [110, 25] width 104 height 15
click at [117, 35] on div "100% Design Pages Navigator AI Writer Commerce Publish More" at bounding box center [357, 25] width 714 height 22
click at [706, 52] on icon at bounding box center [705, 52] width 6 height 7
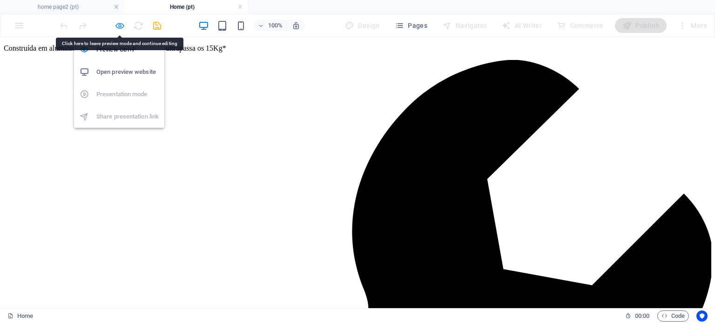
click at [123, 25] on icon "button" at bounding box center [120, 25] width 11 height 11
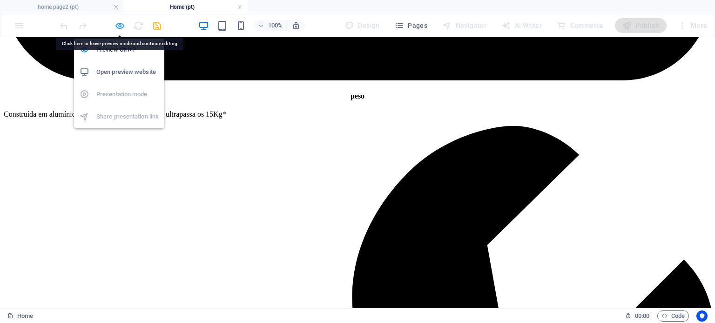
select select "px"
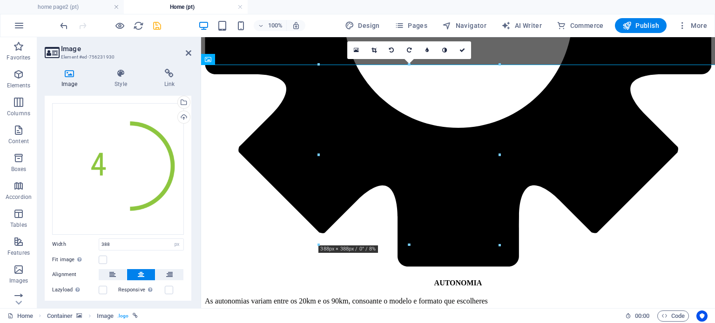
scroll to position [47, 0]
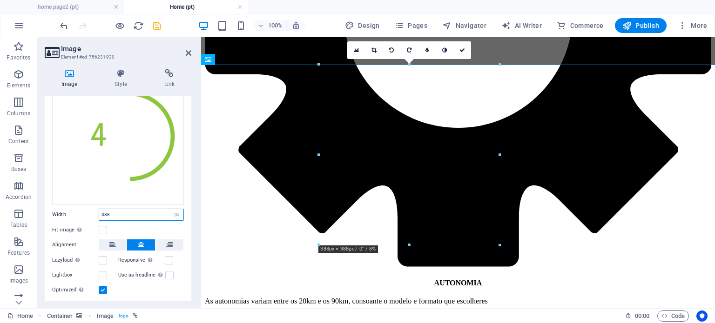
drag, startPoint x: 127, startPoint y: 214, endPoint x: 94, endPoint y: 207, distance: 33.9
click at [95, 209] on div "Width 388 Default auto px rem % em vh vw" at bounding box center [118, 215] width 132 height 12
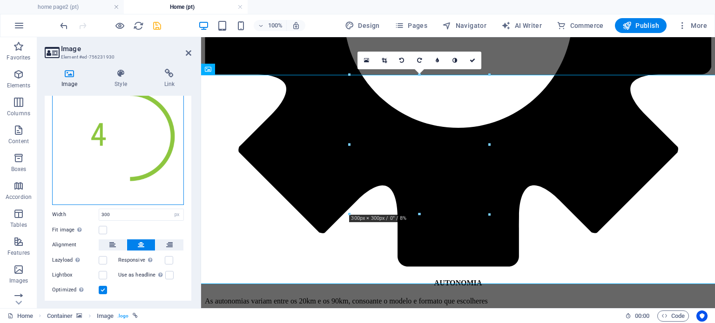
click at [90, 121] on div "Drag files here, click to choose files or select files from Files or our free s…" at bounding box center [118, 140] width 132 height 132
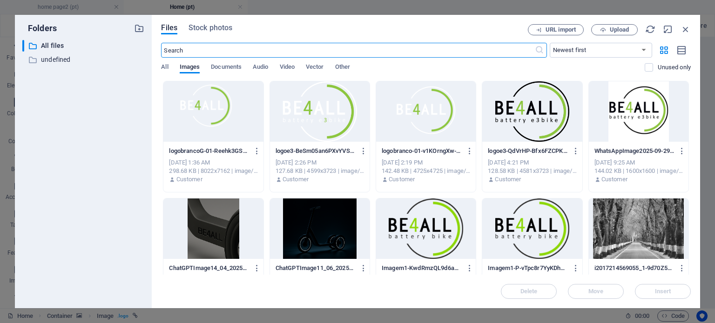
scroll to position [3860, 0]
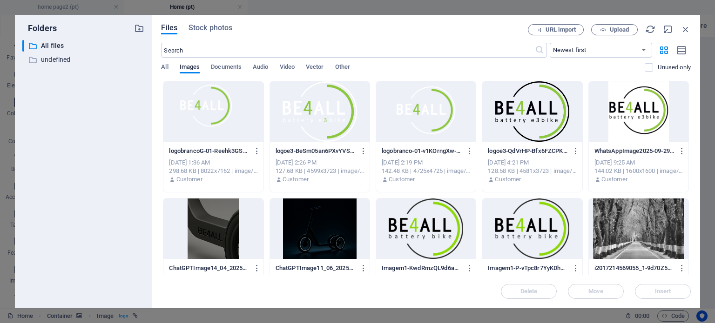
click at [413, 119] on div at bounding box center [426, 111] width 100 height 61
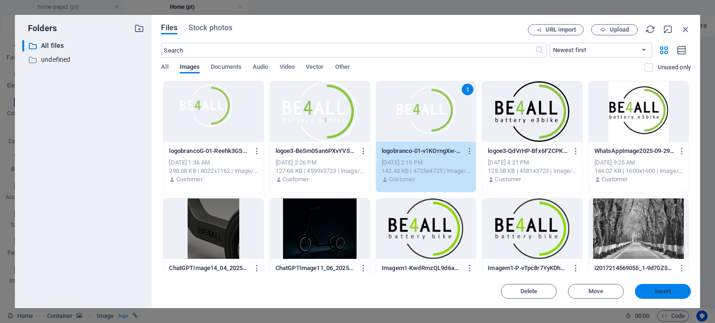
drag, startPoint x: 649, startPoint y: 292, endPoint x: 448, endPoint y: 255, distance: 204.5
click at [649, 292] on span "Insert" at bounding box center [663, 292] width 48 height 6
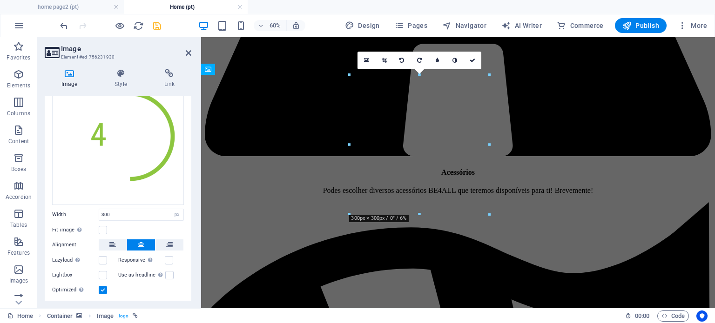
scroll to position [3366, 0]
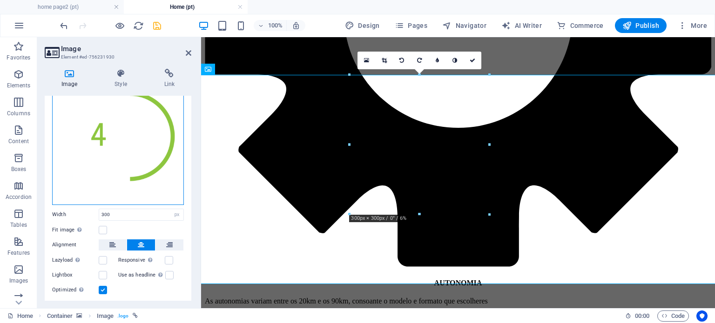
click at [147, 149] on div "Drag files here, click to choose files or select files from Files or our free s…" at bounding box center [118, 140] width 132 height 132
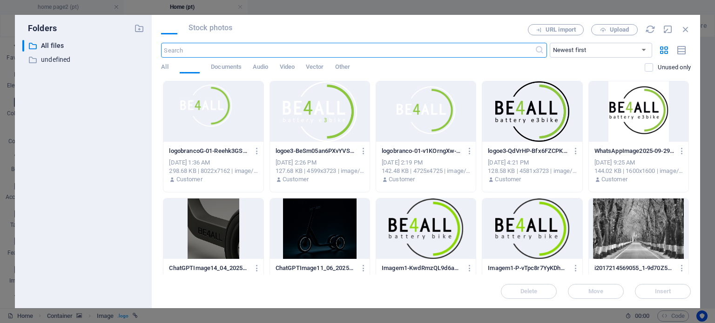
scroll to position [3860, 0]
click at [436, 119] on div at bounding box center [426, 111] width 100 height 61
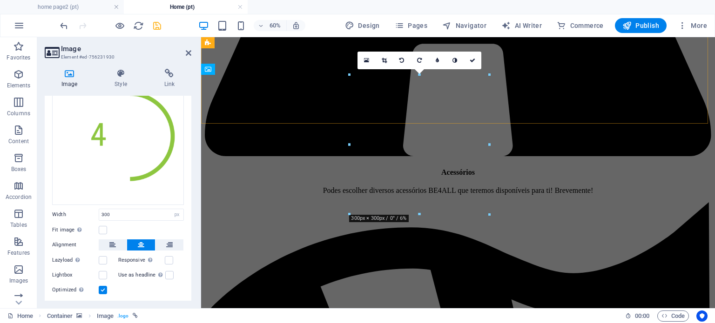
scroll to position [3366, 0]
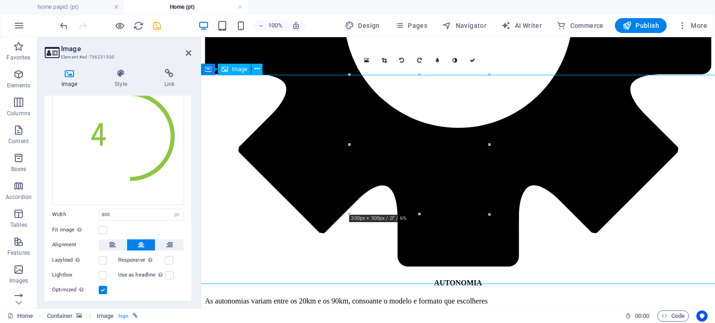
drag, startPoint x: 419, startPoint y: 188, endPoint x: 404, endPoint y: 224, distance: 39.6
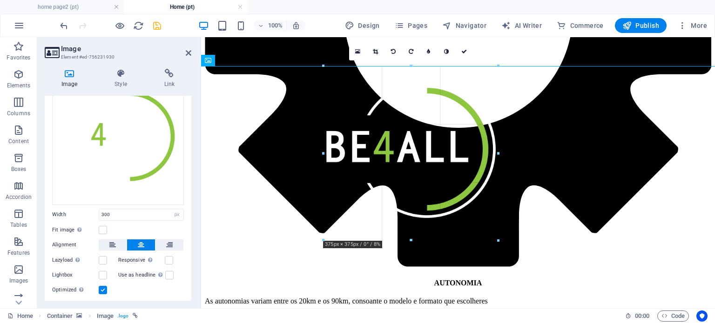
drag, startPoint x: 418, startPoint y: 214, endPoint x: 222, endPoint y: 206, distance: 196.6
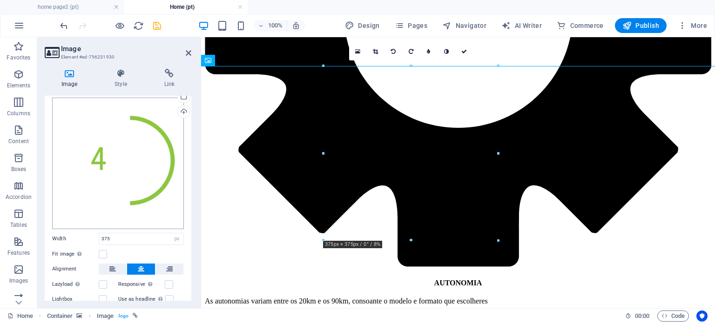
scroll to position [0, 0]
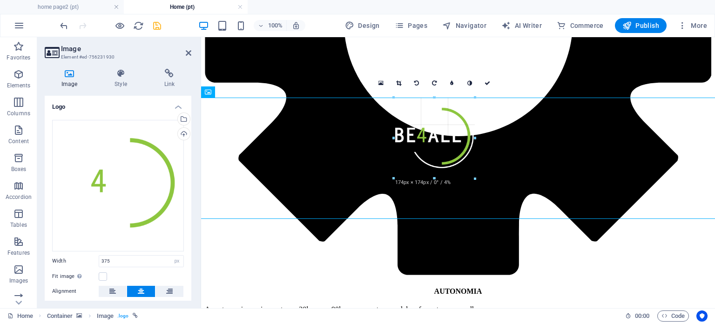
scroll to position [3366, 0]
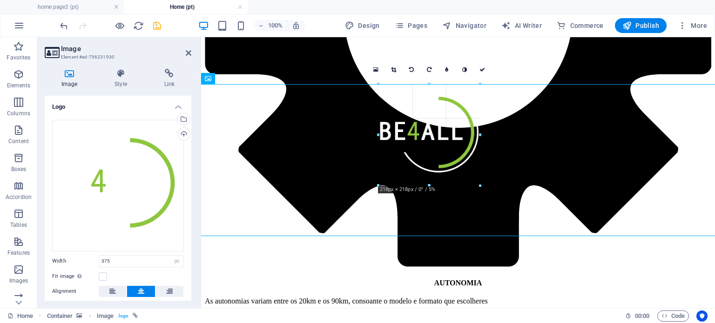
drag, startPoint x: 499, startPoint y: 240, endPoint x: 225, endPoint y: 118, distance: 299.6
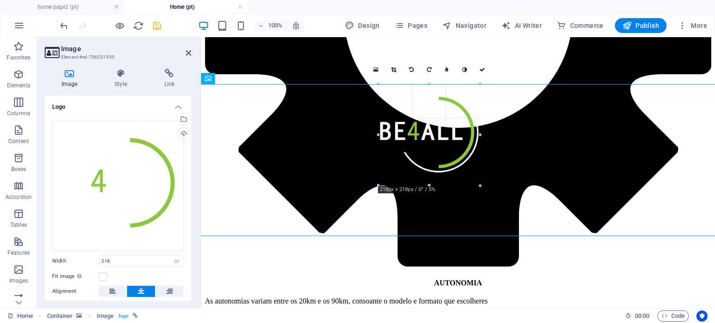
drag, startPoint x: 428, startPoint y: 184, endPoint x: 224, endPoint y: 145, distance: 207.6
click at [425, 182] on div "180 170 160 150 140 130 120 110 100 90 80 70 60 50 40 30 20 10 0 -10 -20 -30 -4…" at bounding box center [428, 134] width 101 height 101
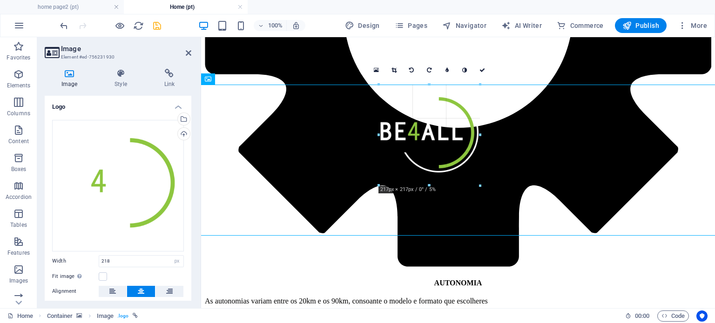
drag, startPoint x: 379, startPoint y: 132, endPoint x: 378, endPoint y: 139, distance: 7.1
type input "217"
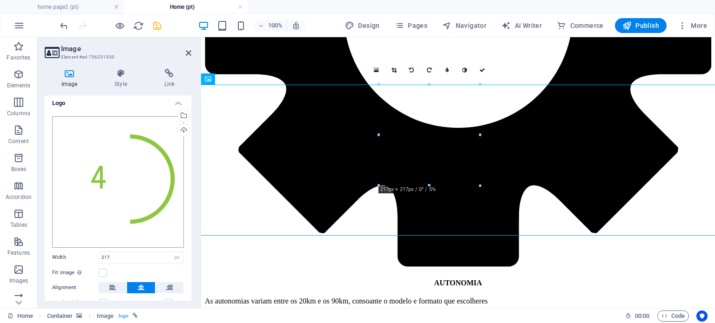
scroll to position [0, 0]
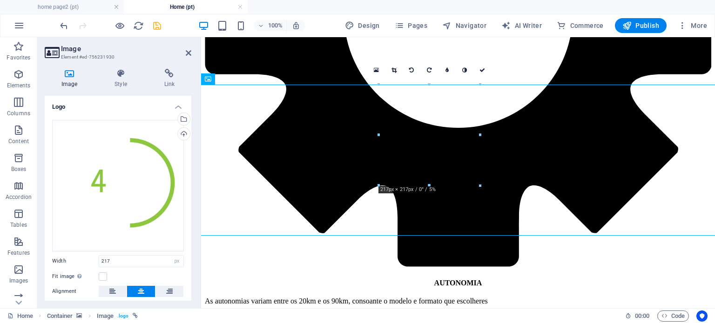
click at [125, 68] on div "Image Style Link Logo Drag files here, click to choose files or select files fr…" at bounding box center [118, 184] width 162 height 247
click at [121, 73] on icon at bounding box center [121, 73] width 46 height 9
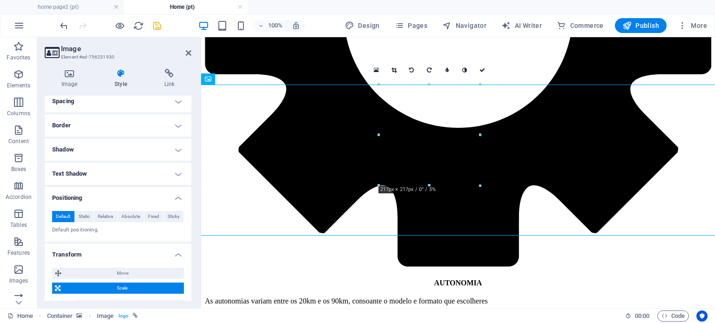
scroll to position [186, 0]
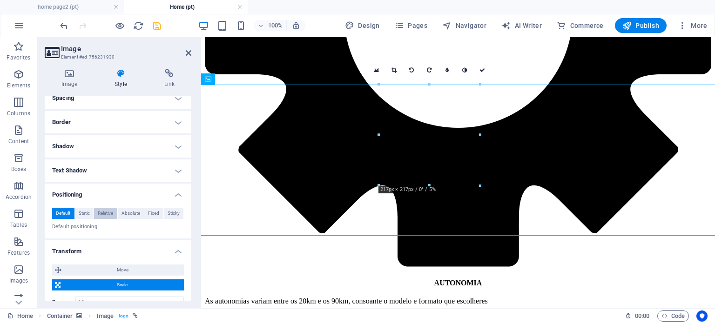
click at [112, 213] on span "Relative" at bounding box center [105, 213] width 15 height 11
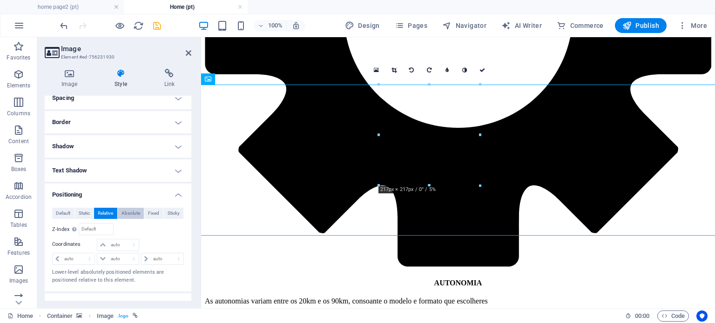
click at [129, 216] on span "Absolute" at bounding box center [130, 213] width 19 height 11
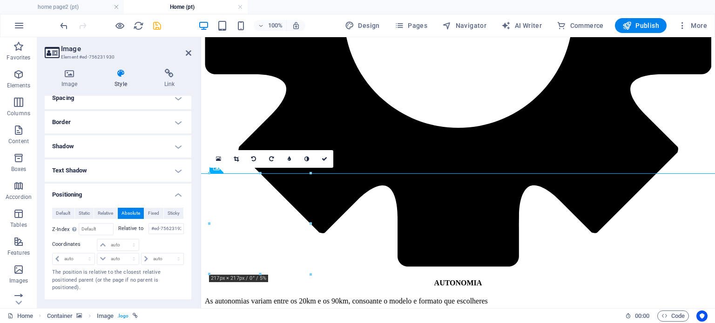
scroll to position [3277, 0]
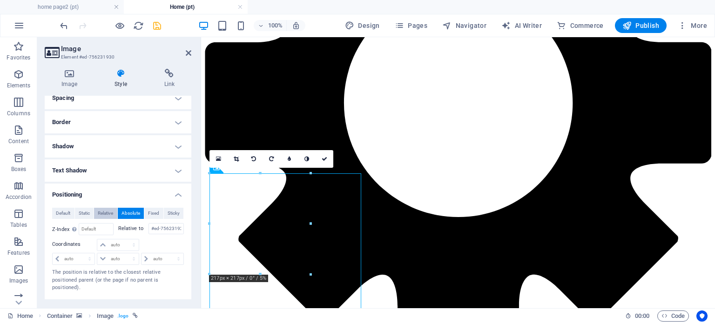
click at [112, 212] on span "Relative" at bounding box center [105, 213] width 15 height 11
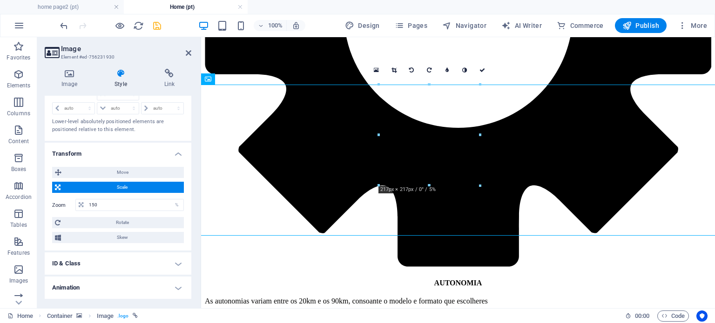
scroll to position [358, 0]
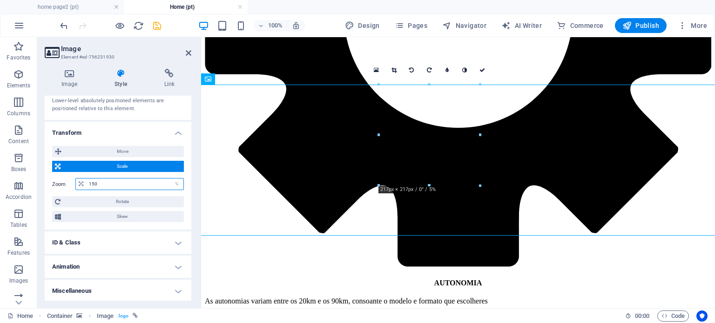
drag, startPoint x: 114, startPoint y: 183, endPoint x: 86, endPoint y: 177, distance: 28.5
click at [87, 179] on input "150" at bounding box center [135, 184] width 97 height 11
type input "100"
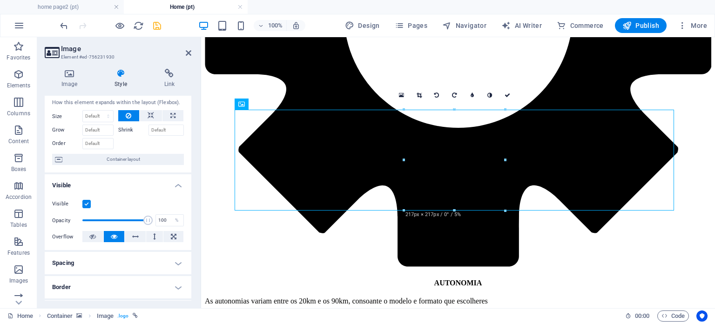
scroll to position [0, 0]
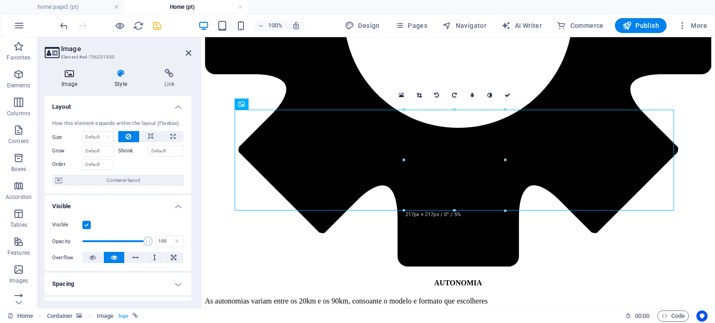
click at [73, 80] on h4 "Image" at bounding box center [71, 79] width 53 height 20
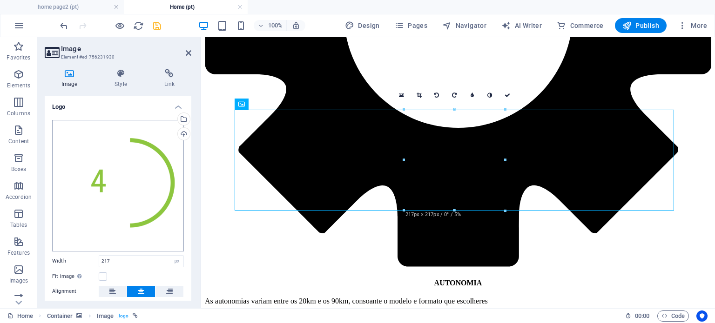
scroll to position [69, 0]
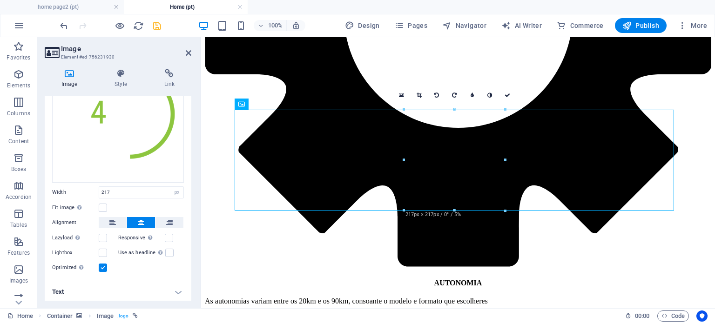
drag, startPoint x: 99, startPoint y: 182, endPoint x: 78, endPoint y: 186, distance: 21.2
click at [78, 186] on div "Drag files here, click to choose files or select files from Files or our free s…" at bounding box center [118, 162] width 147 height 237
drag, startPoint x: 128, startPoint y: 188, endPoint x: 81, endPoint y: 182, distance: 48.4
click at [81, 182] on div "Drag files here, click to choose files or select files from Files or our free s…" at bounding box center [118, 162] width 147 height 237
type input "300"
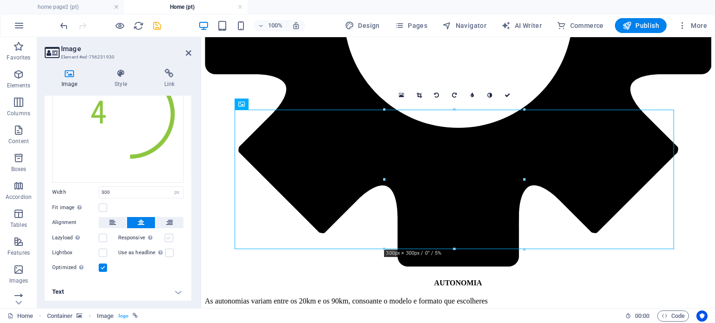
click at [170, 238] on label at bounding box center [169, 238] width 8 height 8
click at [0, 0] on input "Responsive Automatically load retina image and smartphone optimized sizes." at bounding box center [0, 0] width 0 height 0
click at [177, 294] on h4 "Text" at bounding box center [118, 292] width 147 height 22
click at [177, 294] on h4 "Text" at bounding box center [118, 289] width 147 height 17
click at [421, 95] on icon at bounding box center [419, 96] width 5 height 6
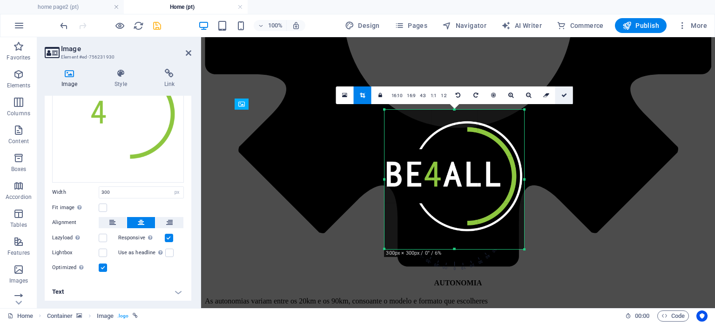
click at [563, 93] on icon at bounding box center [564, 96] width 6 height 6
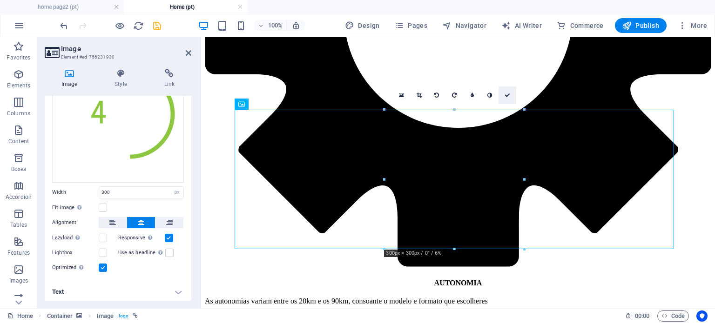
click at [505, 94] on icon at bounding box center [508, 96] width 6 height 6
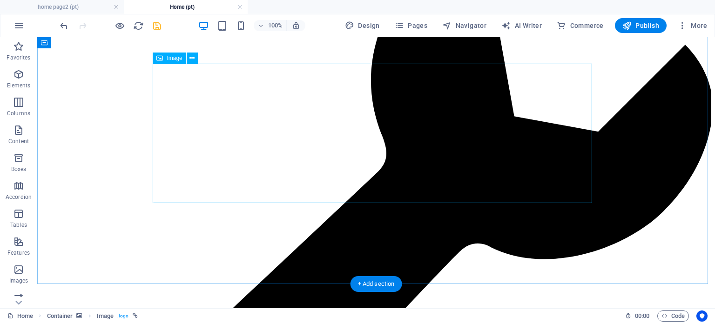
scroll to position [3118, 0]
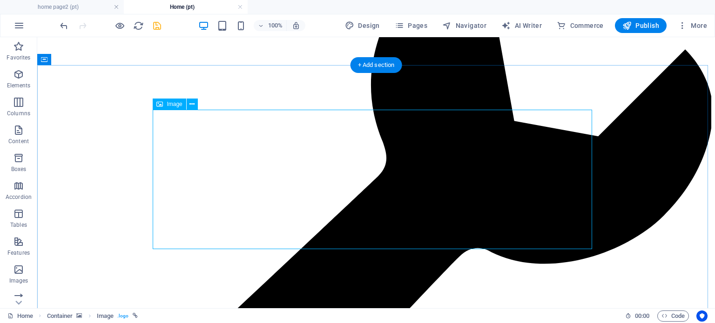
click at [189, 106] on button at bounding box center [192, 104] width 11 height 11
click at [190, 107] on icon at bounding box center [191, 105] width 5 height 10
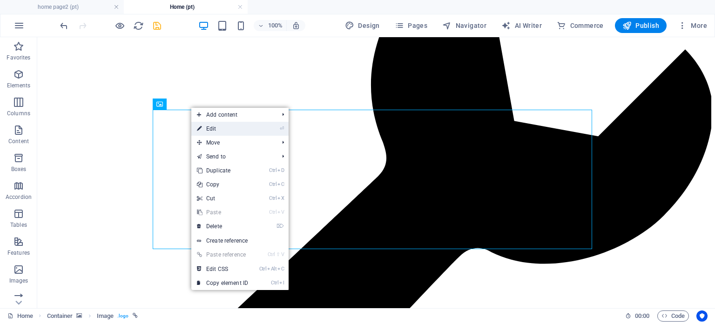
click at [230, 130] on link "⏎ Edit" at bounding box center [222, 129] width 62 height 14
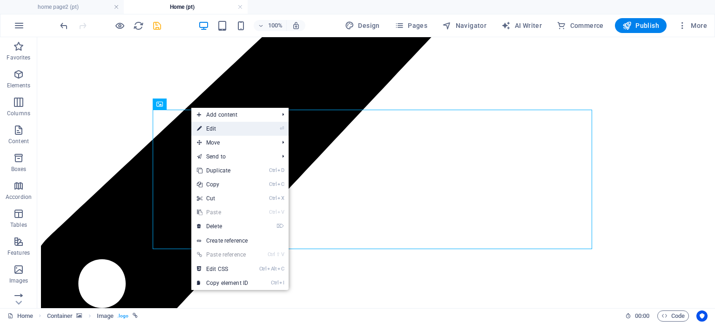
select select "px"
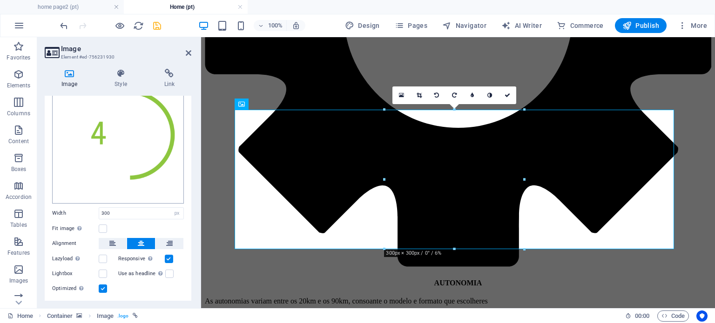
scroll to position [69, 0]
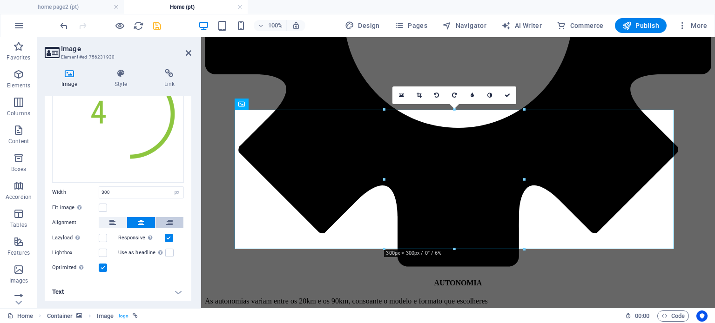
click at [177, 217] on button at bounding box center [169, 222] width 28 height 11
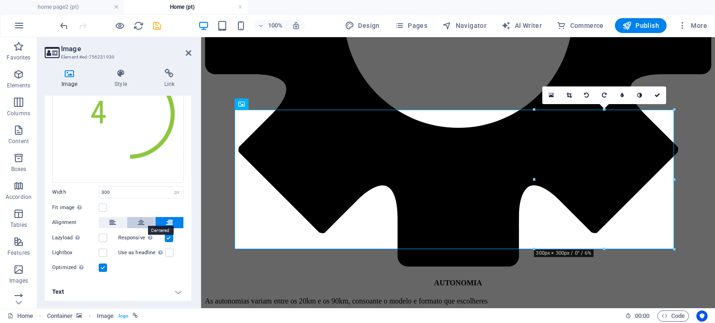
click at [143, 218] on button at bounding box center [141, 222] width 28 height 11
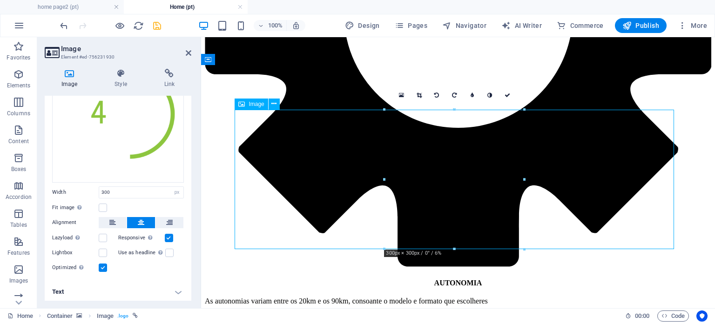
drag, startPoint x: 445, startPoint y: 180, endPoint x: 419, endPoint y: 184, distance: 26.4
drag, startPoint x: 416, startPoint y: 184, endPoint x: 406, endPoint y: 183, distance: 9.4
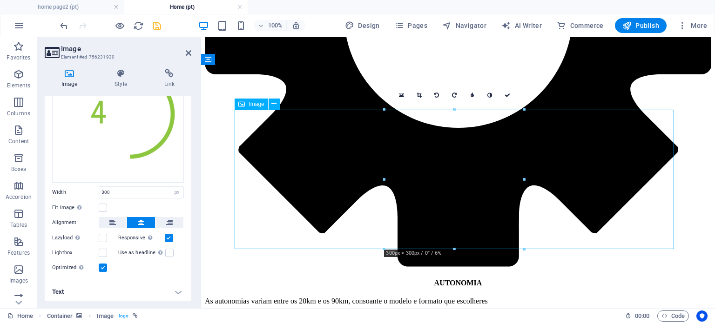
click at [174, 290] on h4 "Text" at bounding box center [118, 292] width 147 height 22
click at [173, 290] on h4 "Text" at bounding box center [118, 289] width 147 height 17
click at [106, 77] on icon at bounding box center [121, 73] width 46 height 9
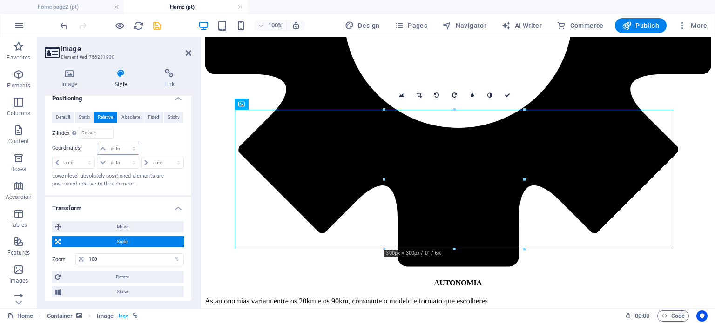
scroll to position [279, 0]
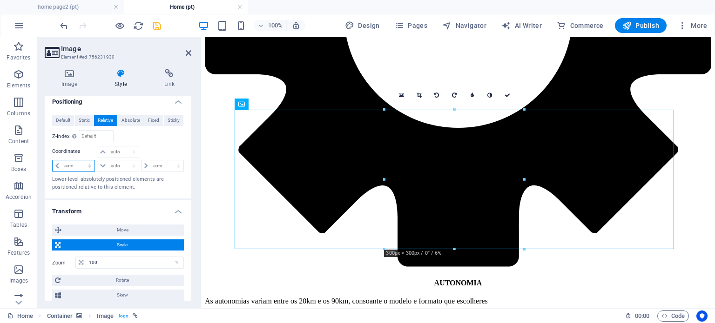
click at [81, 163] on select "auto px rem % em" at bounding box center [74, 166] width 42 height 11
select select "px"
click at [81, 161] on select "auto px rem % em" at bounding box center [74, 166] width 42 height 11
type input "10"
drag, startPoint x: 78, startPoint y: 162, endPoint x: 56, endPoint y: 168, distance: 23.0
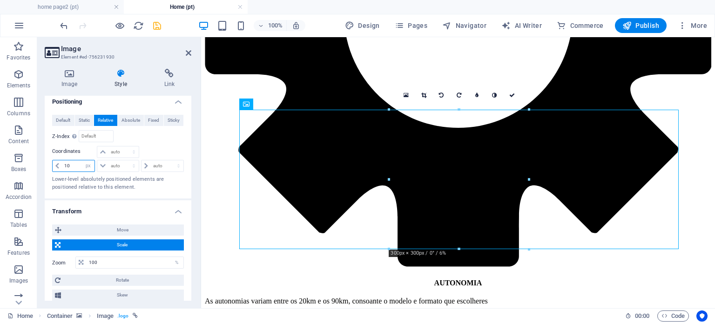
click at [56, 168] on div "10 auto px rem % em" at bounding box center [73, 166] width 43 height 12
click at [153, 166] on select "auto px rem % em" at bounding box center [162, 166] width 42 height 11
select select "px"
click at [168, 161] on select "auto px rem % em" at bounding box center [162, 166] width 42 height 11
type input "10"
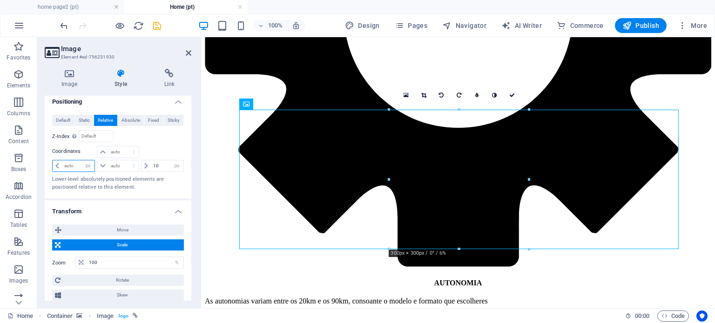
click at [74, 164] on input "number" at bounding box center [78, 166] width 33 height 11
type input "-10"
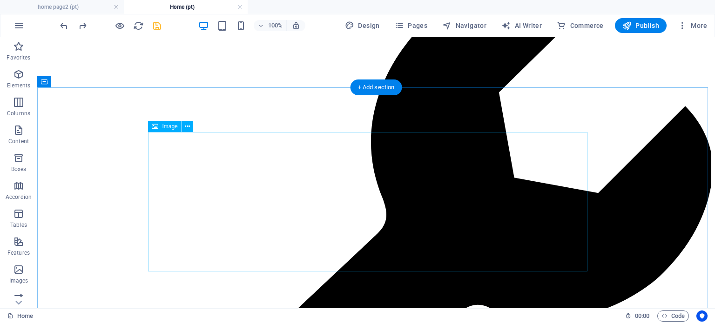
scroll to position [3168, 0]
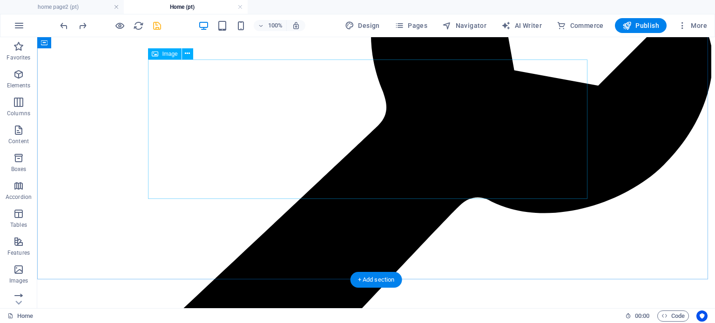
select select "px"
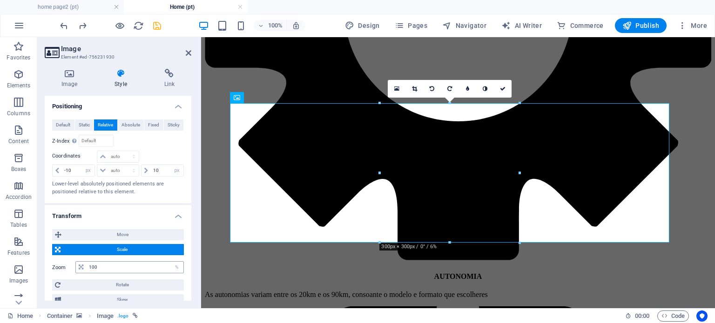
scroll to position [0, 0]
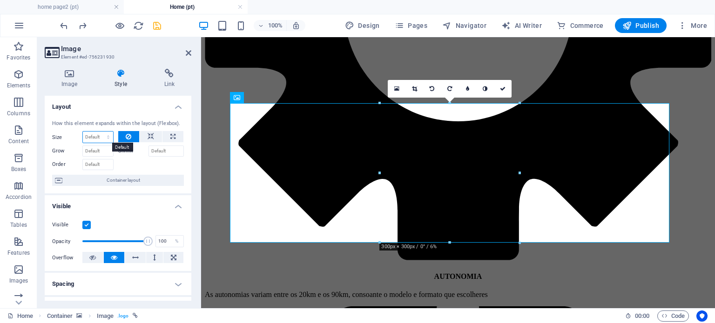
click at [98, 139] on select "Default auto px % 1/1 1/2 1/3 1/4 1/5 1/6 1/7 1/8 1/9 1/10" at bounding box center [98, 137] width 30 height 11
select select "1/5"
click at [99, 132] on select "Default auto px % 1/1 1/2 1/3 1/4 1/5 1/6 1/7 1/8 1/9 1/10" at bounding box center [98, 137] width 30 height 11
type input "20"
select select "%"
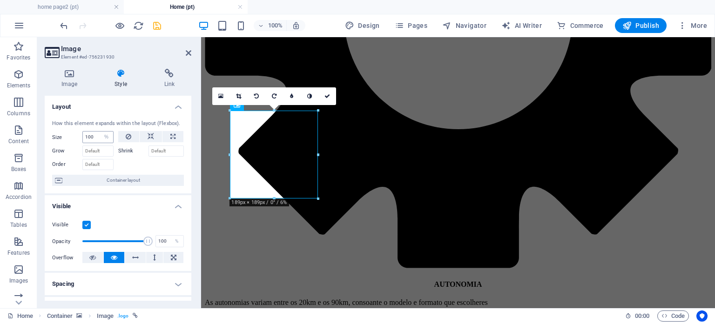
scroll to position [3373, 0]
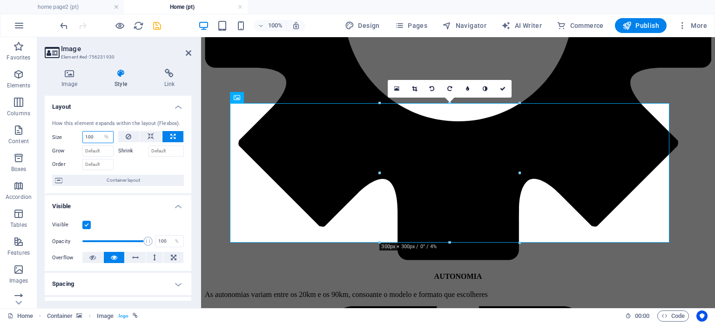
drag, startPoint x: 93, startPoint y: 134, endPoint x: 80, endPoint y: 132, distance: 13.2
click at [80, 132] on div "Size 100 Default auto px % 1/1 1/2 1/3 1/4 1/5 1/6 1/7 1/8 1/9 1/10" at bounding box center [82, 137] width 61 height 12
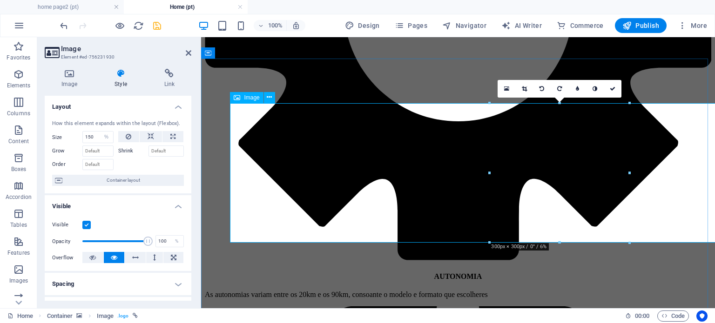
type input "100"
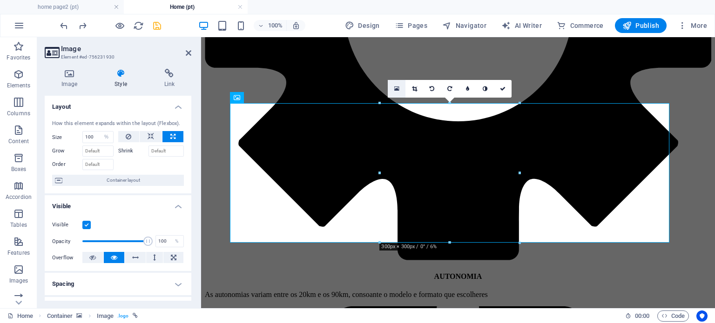
click at [394, 86] on icon at bounding box center [396, 89] width 5 height 7
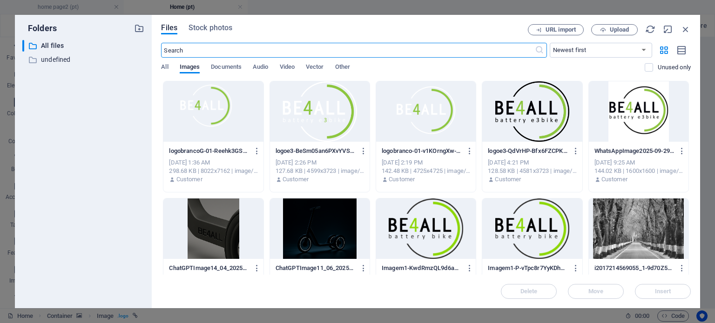
scroll to position [3860, 0]
click at [686, 33] on icon "button" at bounding box center [685, 29] width 10 height 10
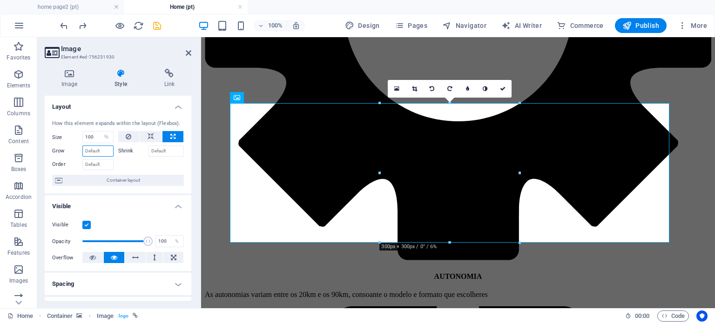
click at [101, 152] on input "Grow" at bounding box center [97, 151] width 31 height 11
type input "10"
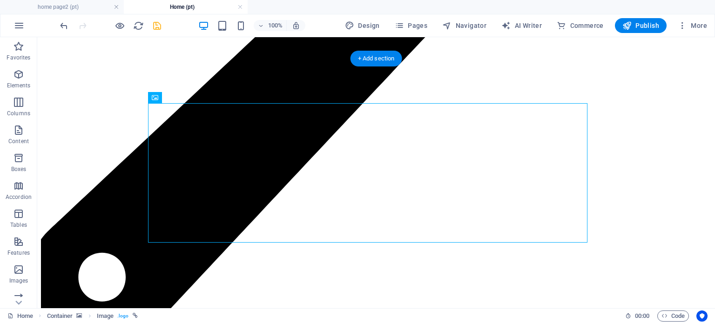
scroll to position [3124, 0]
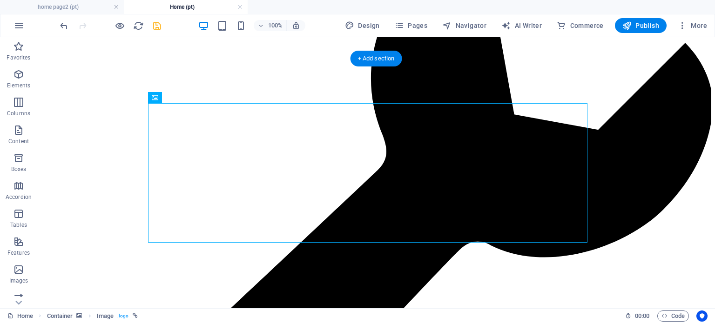
select select "%"
select select "px"
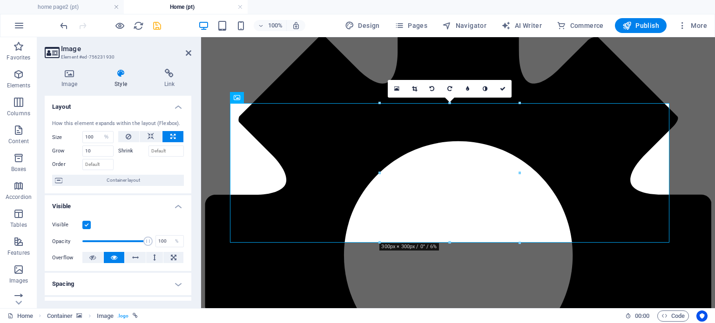
scroll to position [3373, 0]
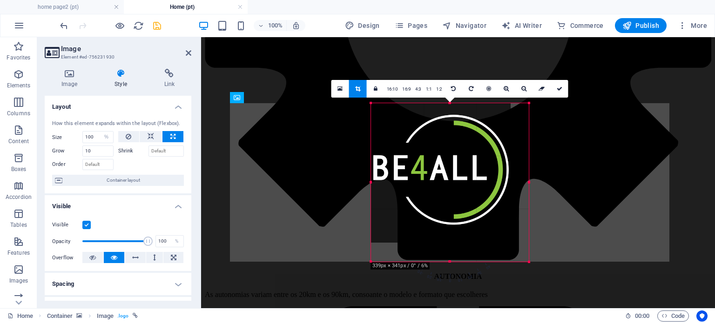
drag, startPoint x: 522, startPoint y: 244, endPoint x: 339, endPoint y: 226, distance: 183.8
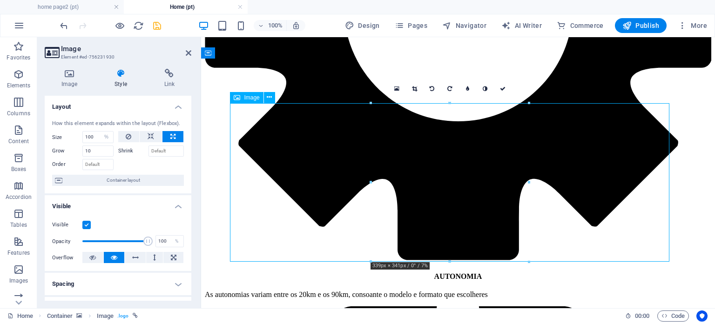
drag, startPoint x: 492, startPoint y: 216, endPoint x: 463, endPoint y: 218, distance: 29.0
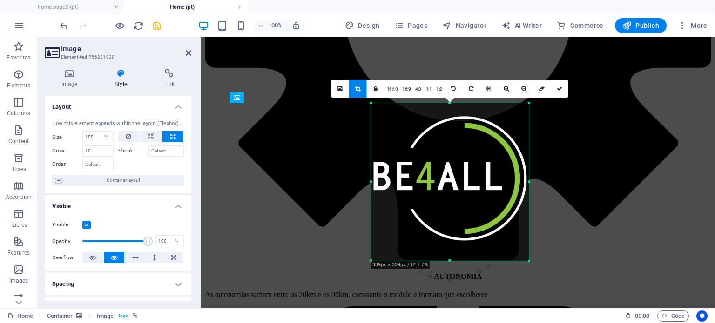
click at [530, 185] on div at bounding box center [528, 182] width 3 height 158
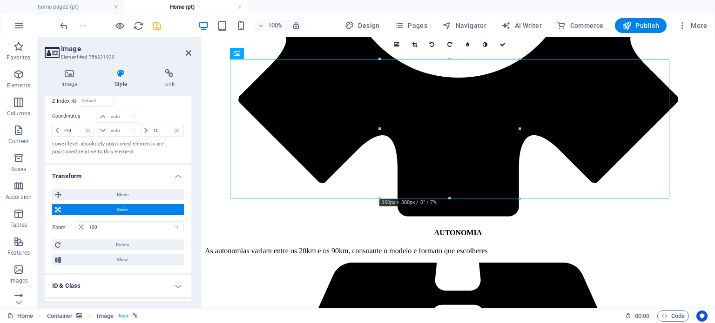
scroll to position [326, 0]
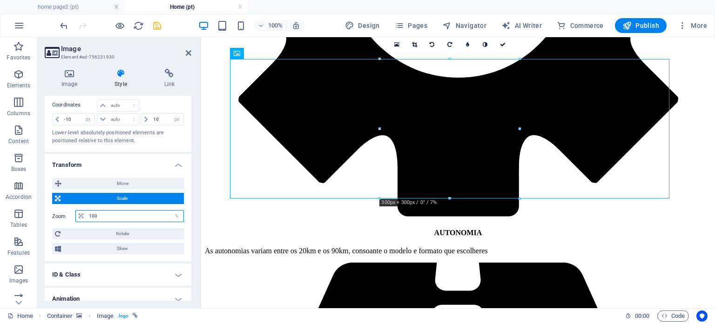
drag, startPoint x: 142, startPoint y: 216, endPoint x: 86, endPoint y: 208, distance: 57.0
click at [86, 208] on div "Zoom 100 %" at bounding box center [118, 216] width 132 height 17
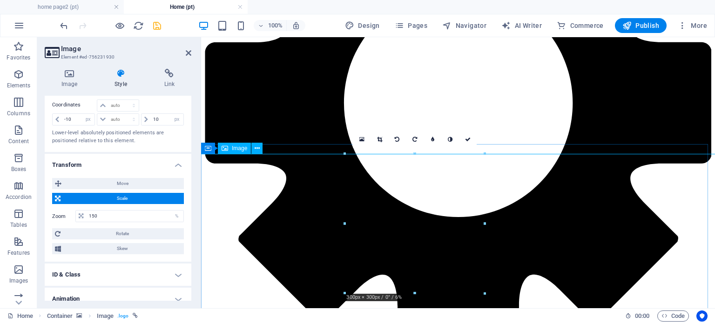
scroll to position [3323, 0]
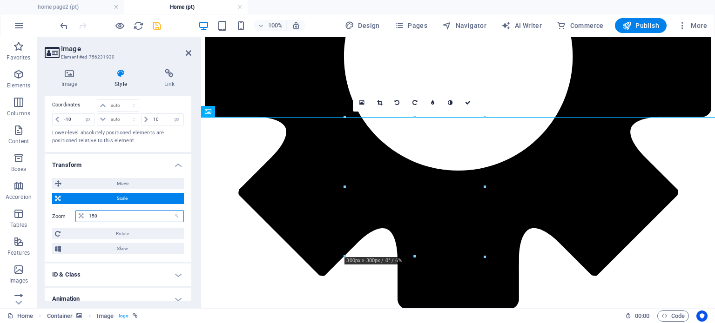
click at [97, 217] on input "150" at bounding box center [135, 216] width 97 height 11
type input "120"
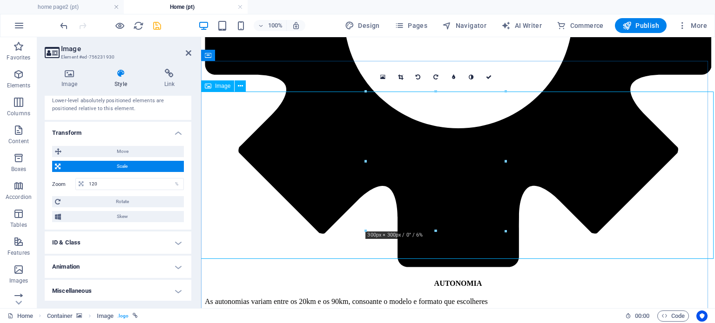
scroll to position [3370, 0]
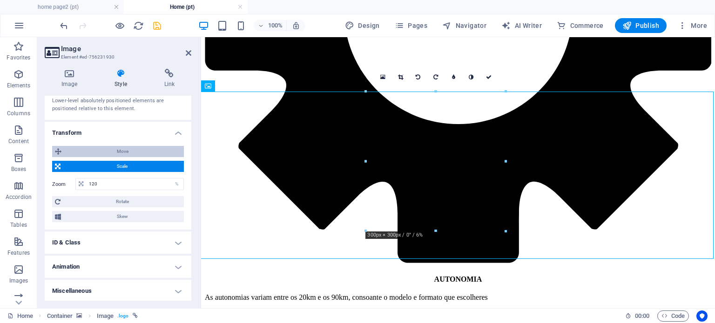
click at [124, 150] on span "Move" at bounding box center [122, 151] width 117 height 11
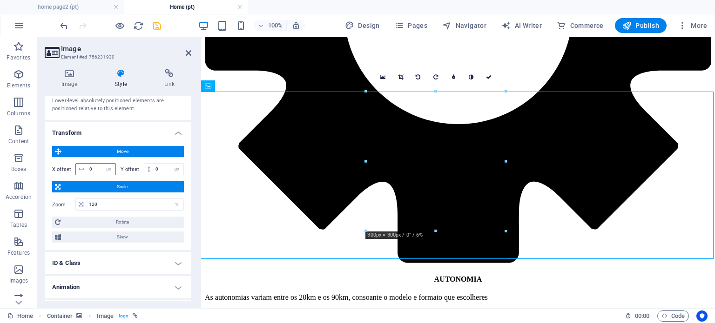
click at [89, 166] on input "0" at bounding box center [101, 169] width 28 height 11
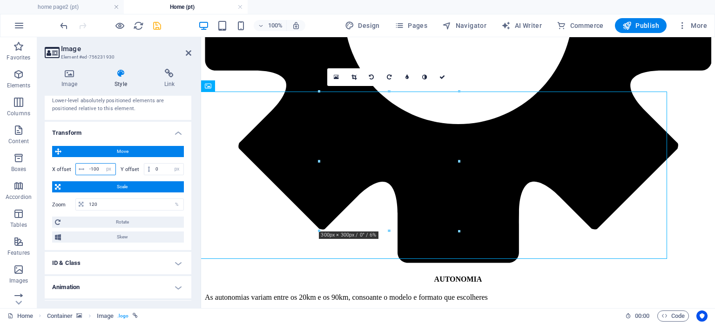
click at [100, 169] on input "-100" at bounding box center [101, 169] width 28 height 11
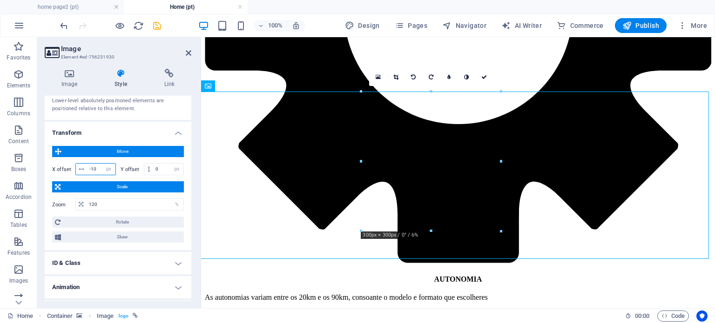
click at [96, 166] on input "-10" at bounding box center [101, 169] width 28 height 11
drag, startPoint x: 94, startPoint y: 167, endPoint x: 89, endPoint y: 166, distance: 4.7
click at [89, 166] on input "-16" at bounding box center [101, 169] width 28 height 11
drag, startPoint x: 99, startPoint y: 165, endPoint x: 88, endPoint y: 165, distance: 11.2
click at [88, 165] on input "26" at bounding box center [101, 169] width 28 height 11
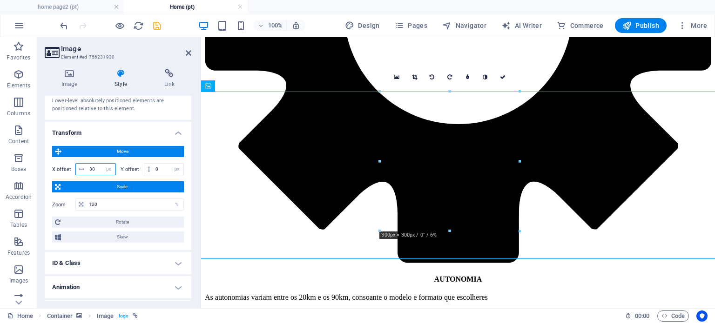
click at [88, 166] on input "30" at bounding box center [101, 169] width 28 height 11
type input "-30"
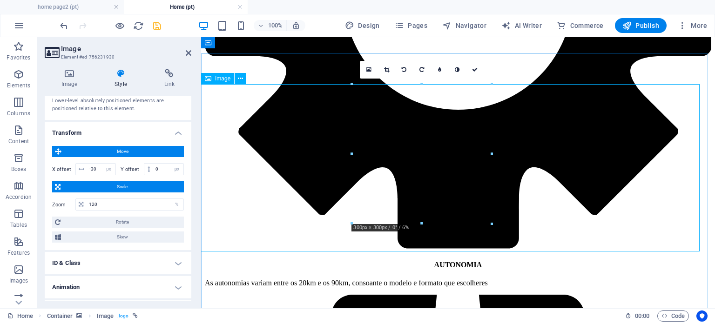
scroll to position [3277, 0]
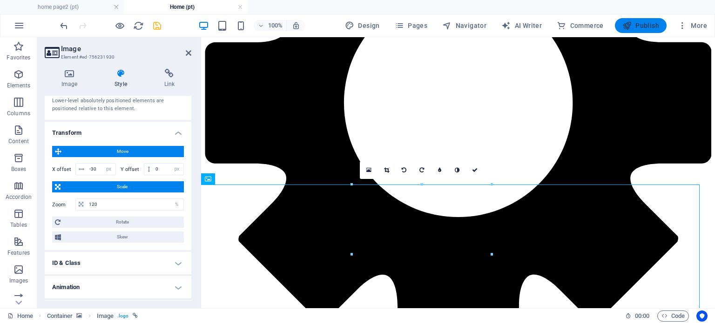
click at [641, 21] on span "Publish" at bounding box center [640, 25] width 37 height 9
select select "%"
select select "px"
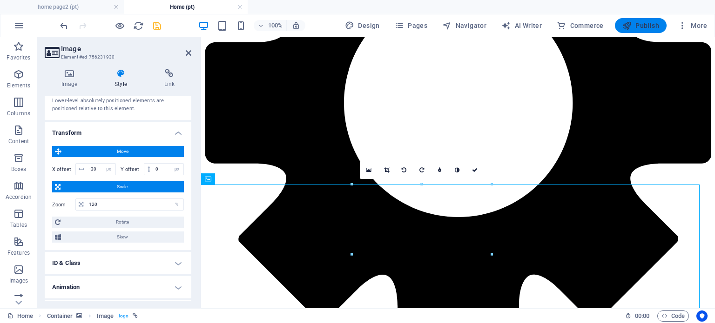
select select "px"
checkbox input "false"
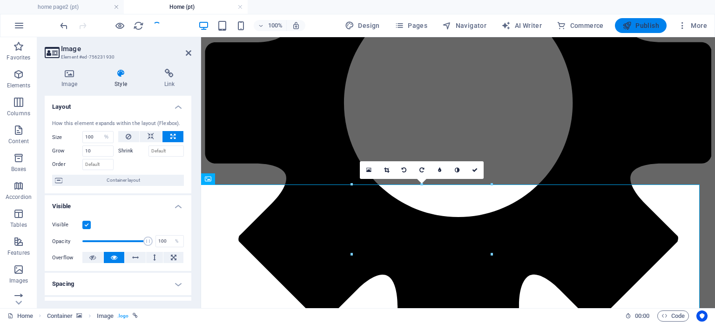
click at [652, 24] on span "Publish" at bounding box center [640, 25] width 37 height 9
select select "%"
select select "px"
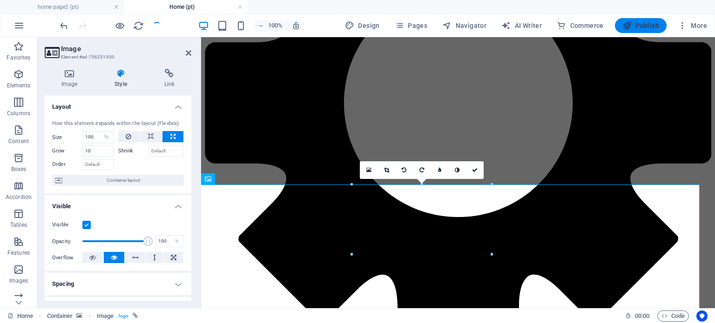
select select "px"
click at [652, 24] on span "Publish" at bounding box center [640, 25] width 37 height 9
select select "%"
select select "px"
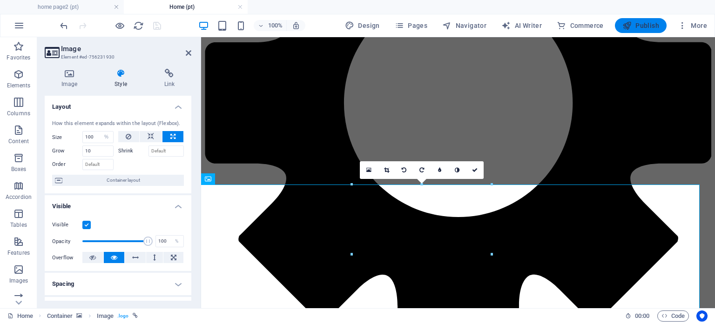
select select "px"
click at [652, 24] on span "Publish" at bounding box center [640, 25] width 37 height 9
select select "%"
select select "px"
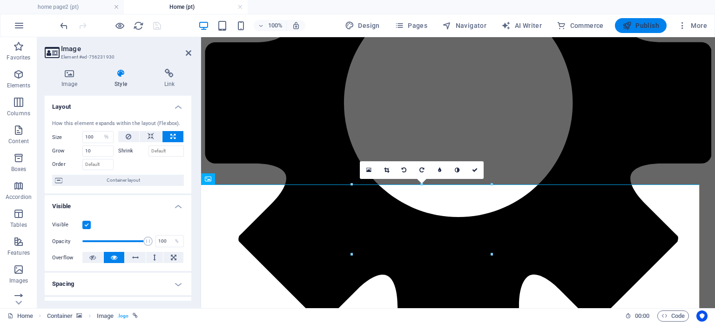
select select "px"
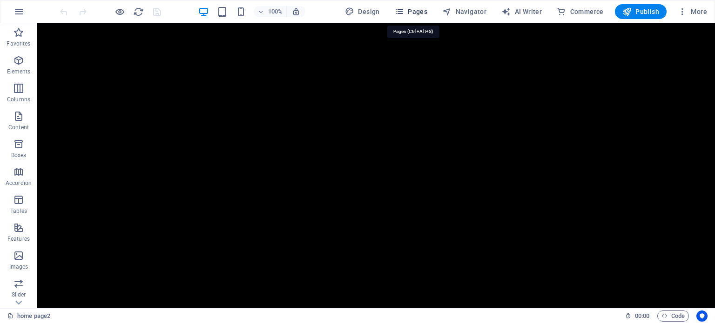
click at [427, 10] on span "Pages" at bounding box center [411, 11] width 33 height 9
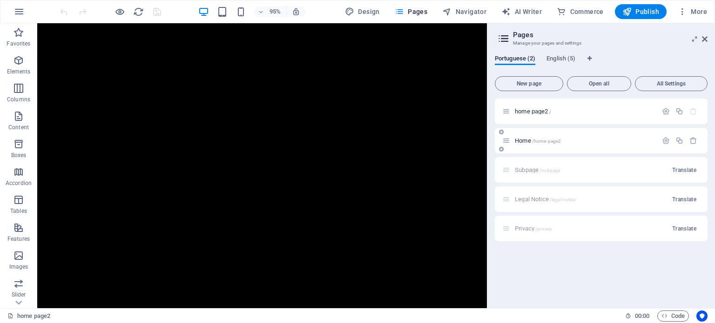
click at [620, 140] on p "Home /home-page2" at bounding box center [585, 141] width 140 height 6
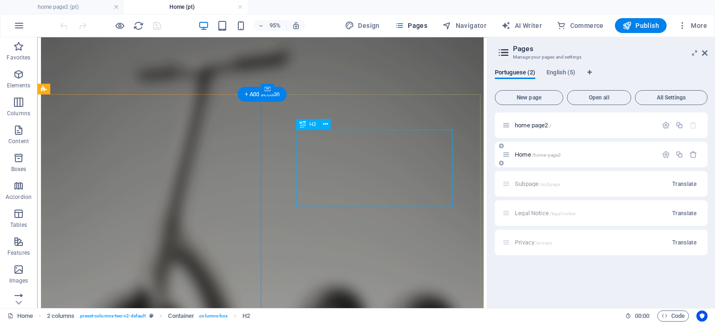
scroll to position [390, 0]
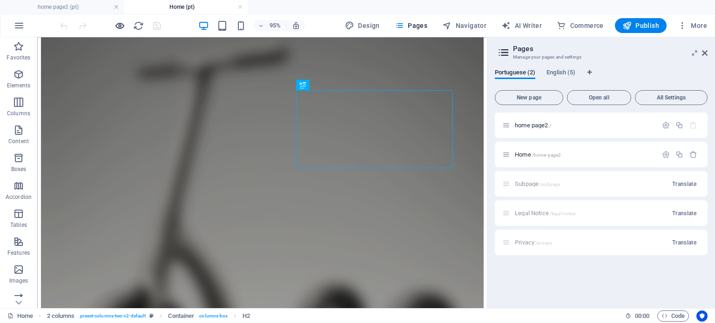
click at [117, 25] on icon "button" at bounding box center [120, 25] width 11 height 11
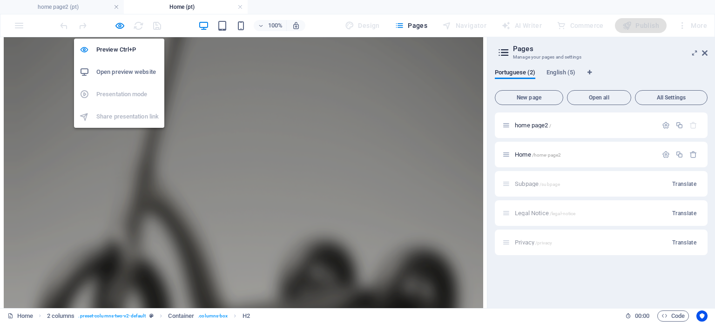
click at [122, 67] on h6 "Open preview website" at bounding box center [127, 72] width 62 height 11
